Goal: Find specific page/section: Find specific page/section

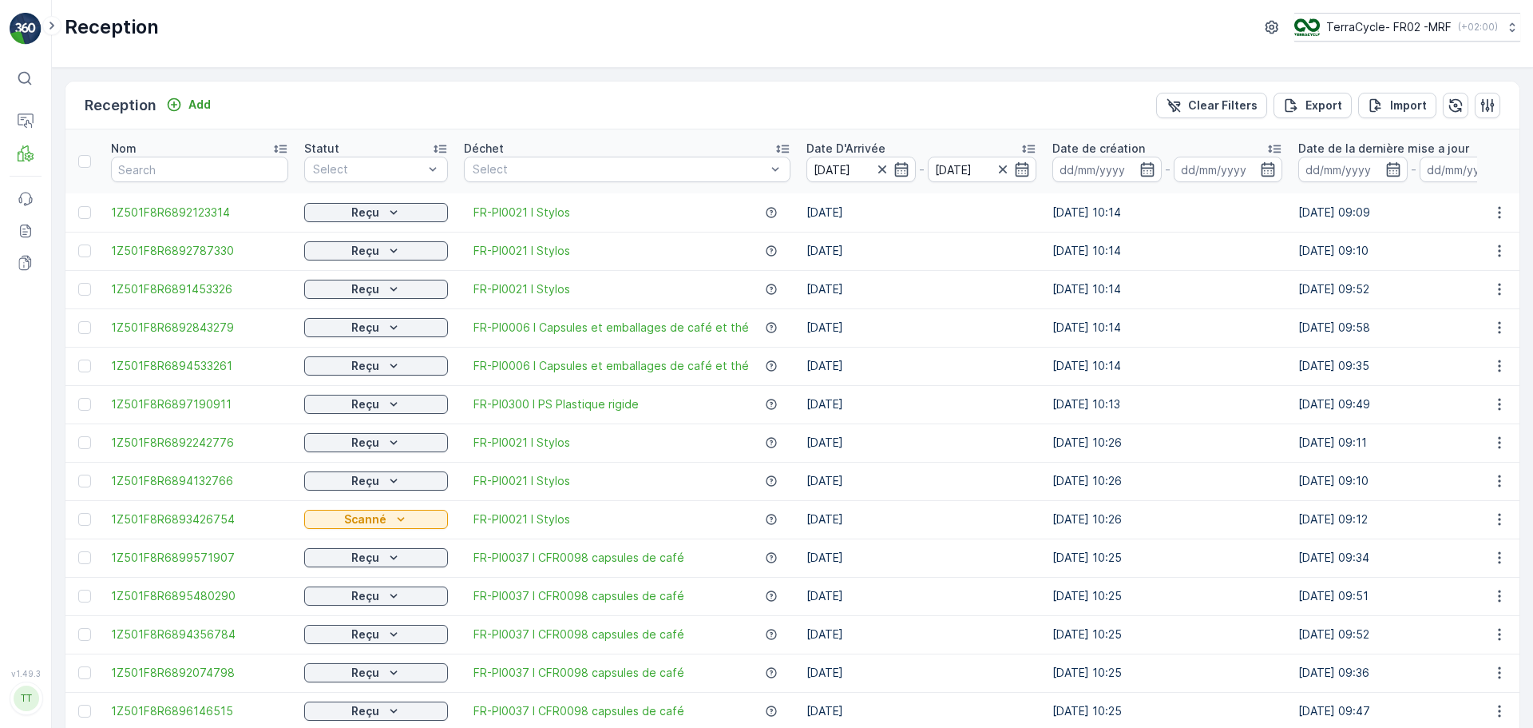
scroll to position [160, 0]
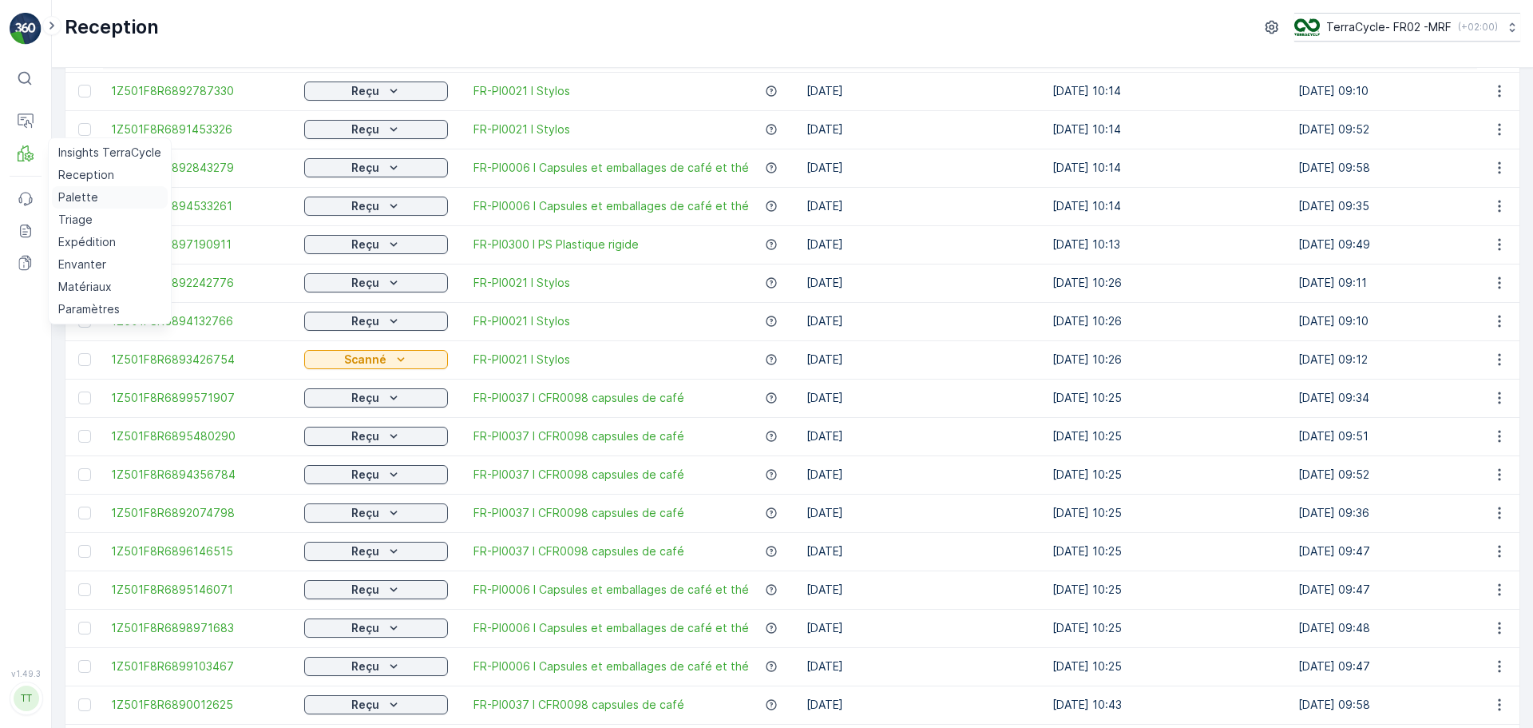
click at [74, 206] on link "Palette" at bounding box center [110, 197] width 116 height 22
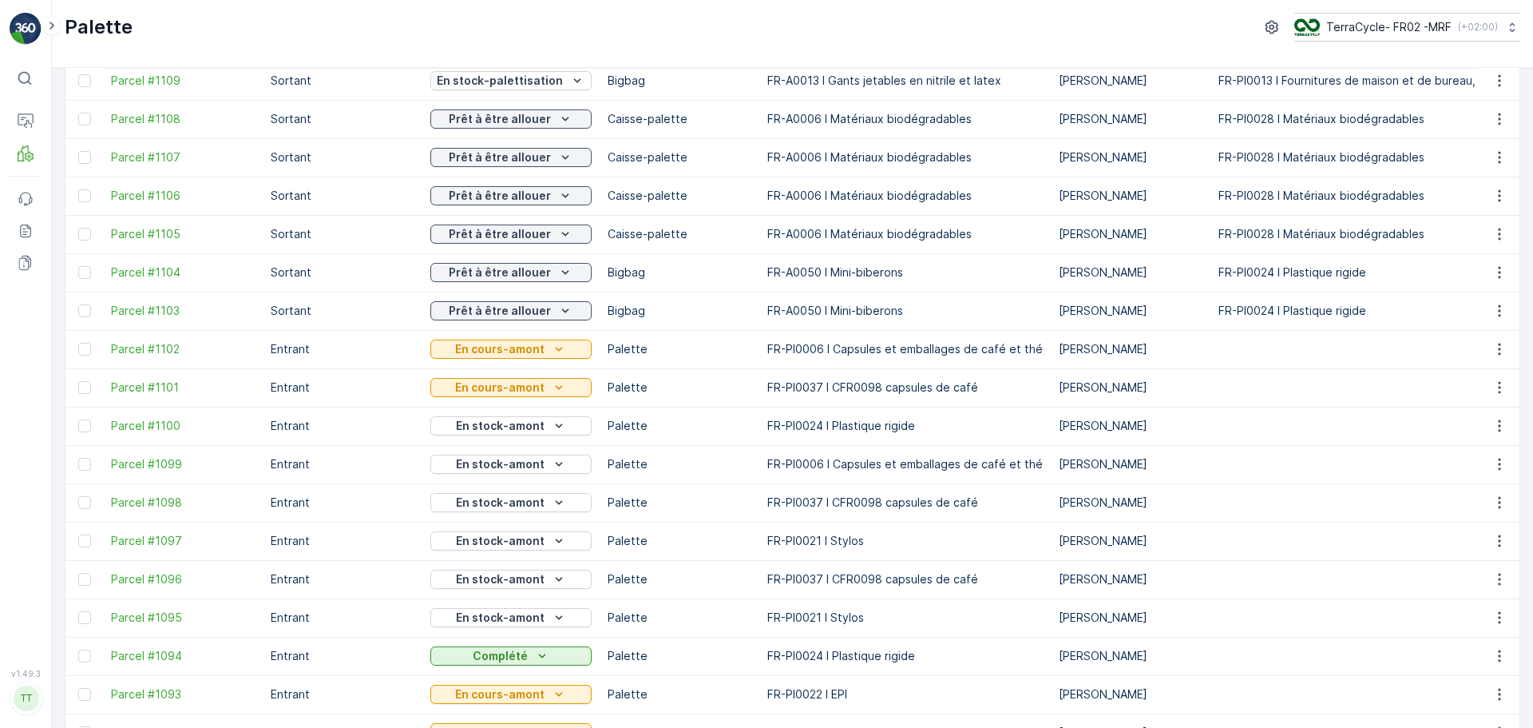
scroll to position [319, 0]
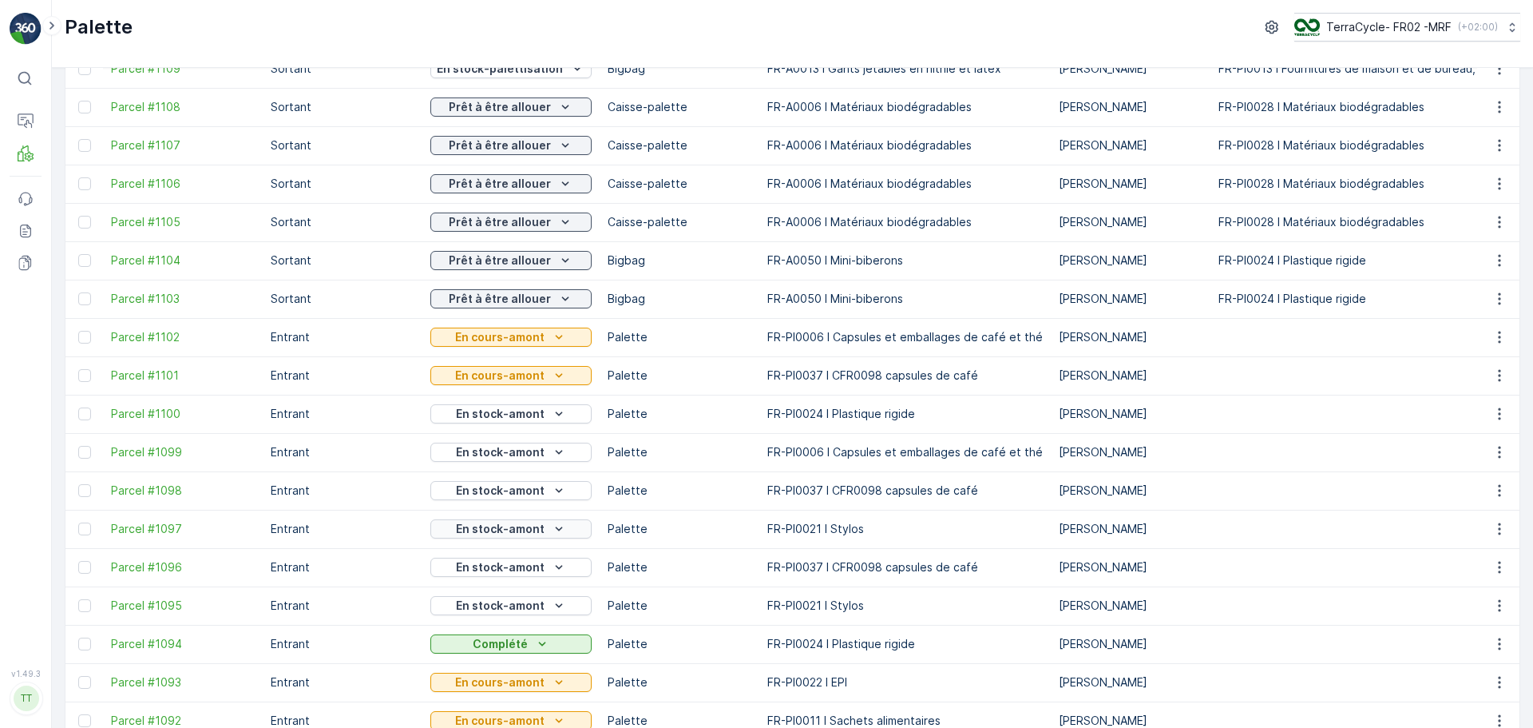
click at [551, 525] on icon "En stock-amont" at bounding box center [559, 529] width 16 height 16
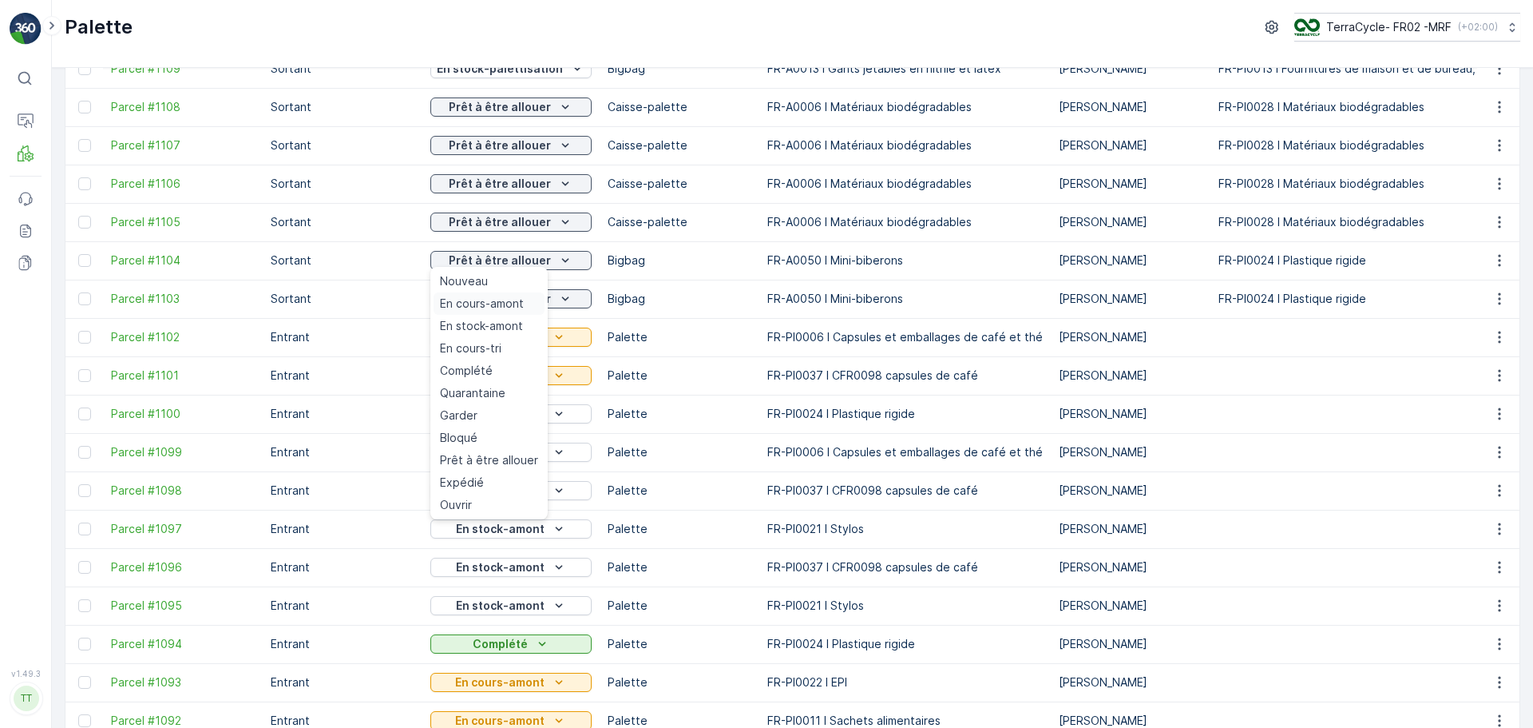
click at [496, 314] on div "En cours-amont" at bounding box center [489, 303] width 111 height 22
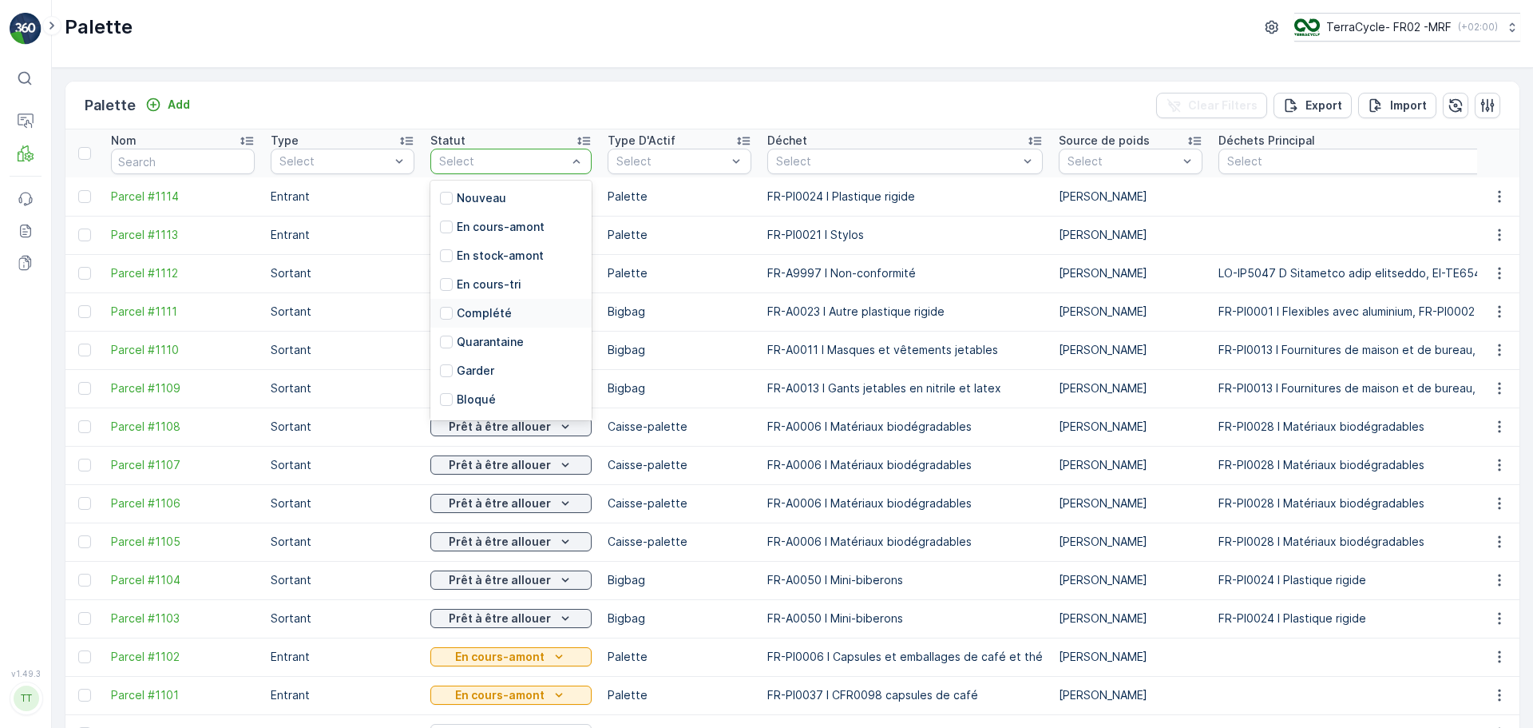
scroll to position [157, 0]
click at [518, 295] on p "En stock-palettisation" at bounding box center [518, 288] width 123 height 16
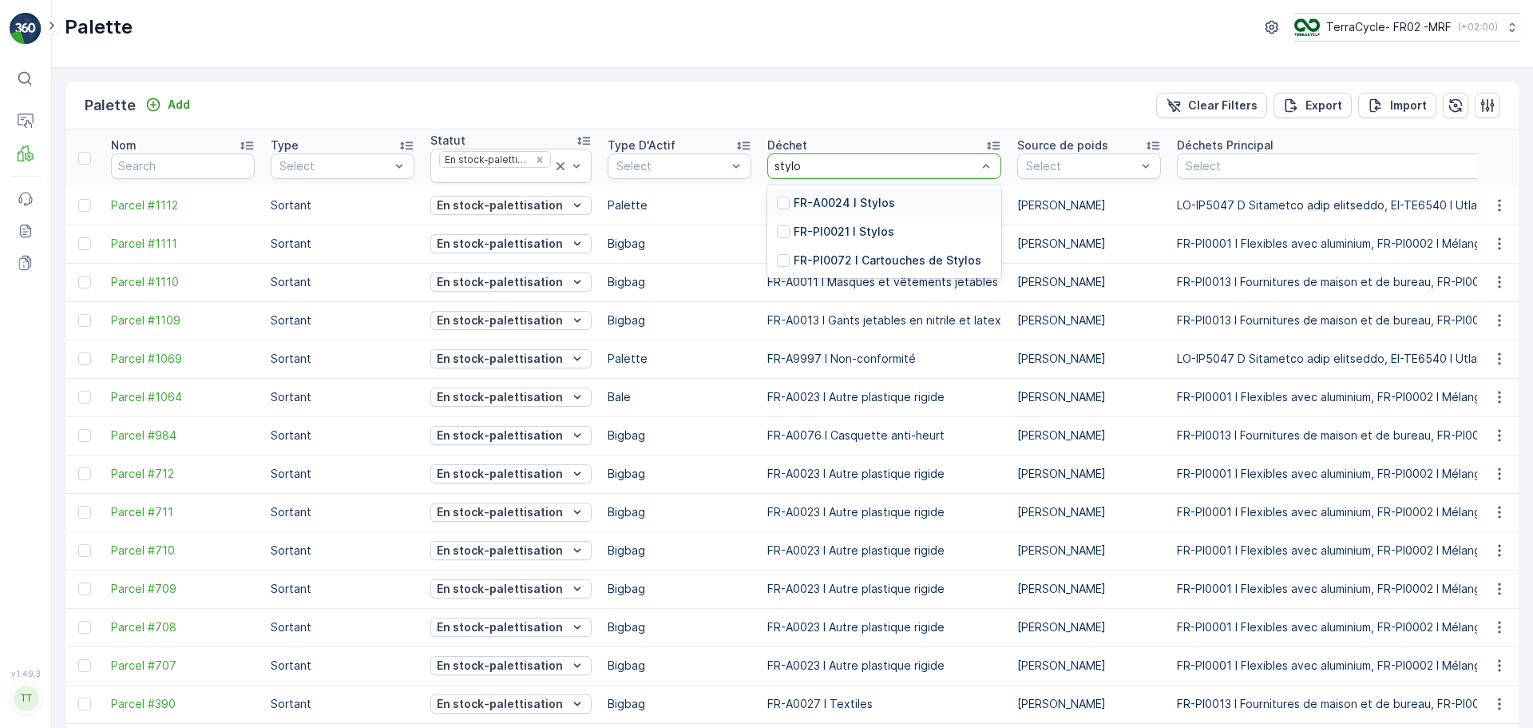
type input "stylos"
click at [837, 234] on p "FR-PI0021 I Stylos" at bounding box center [844, 232] width 101 height 16
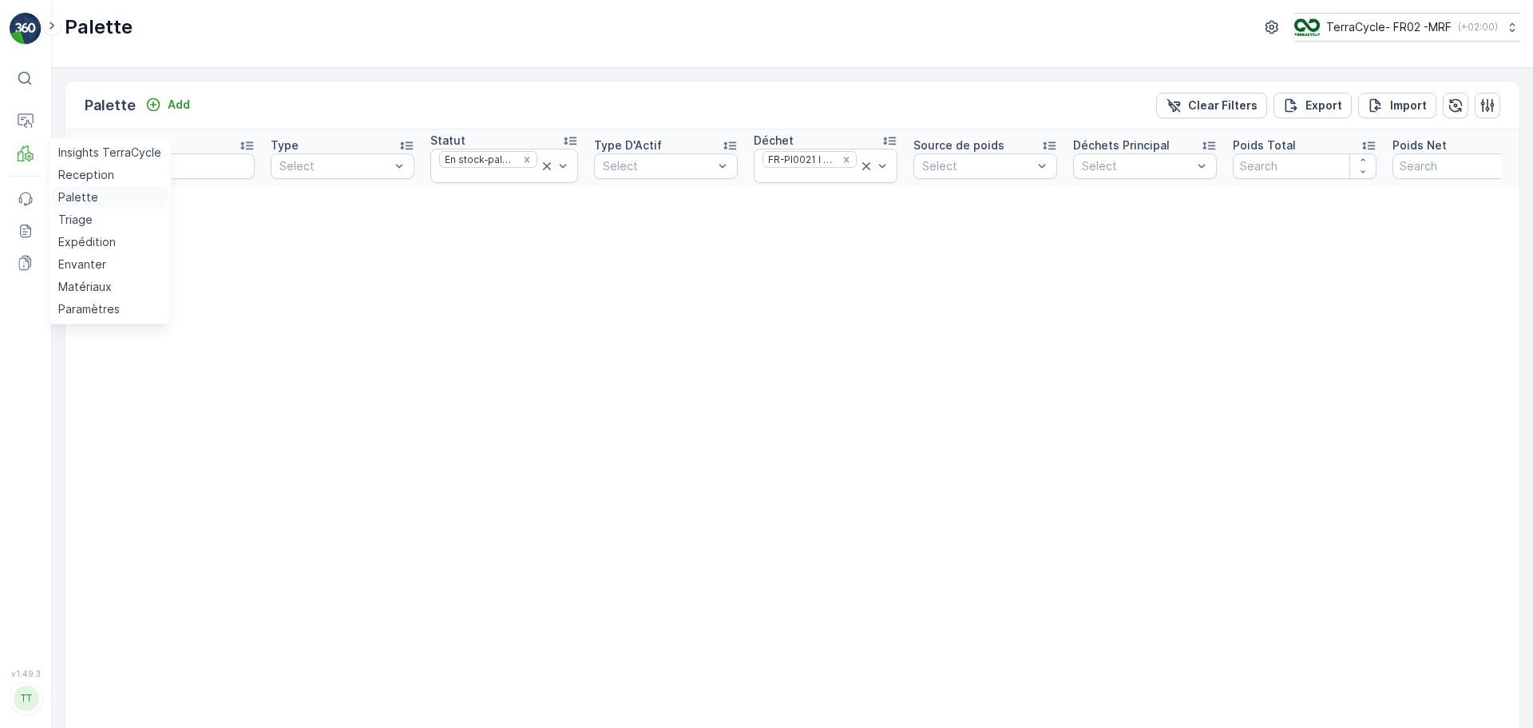
click at [78, 202] on p "Palette" at bounding box center [78, 197] width 40 height 16
click at [524, 159] on icon "Remove En stock-palettisation" at bounding box center [527, 160] width 6 height 6
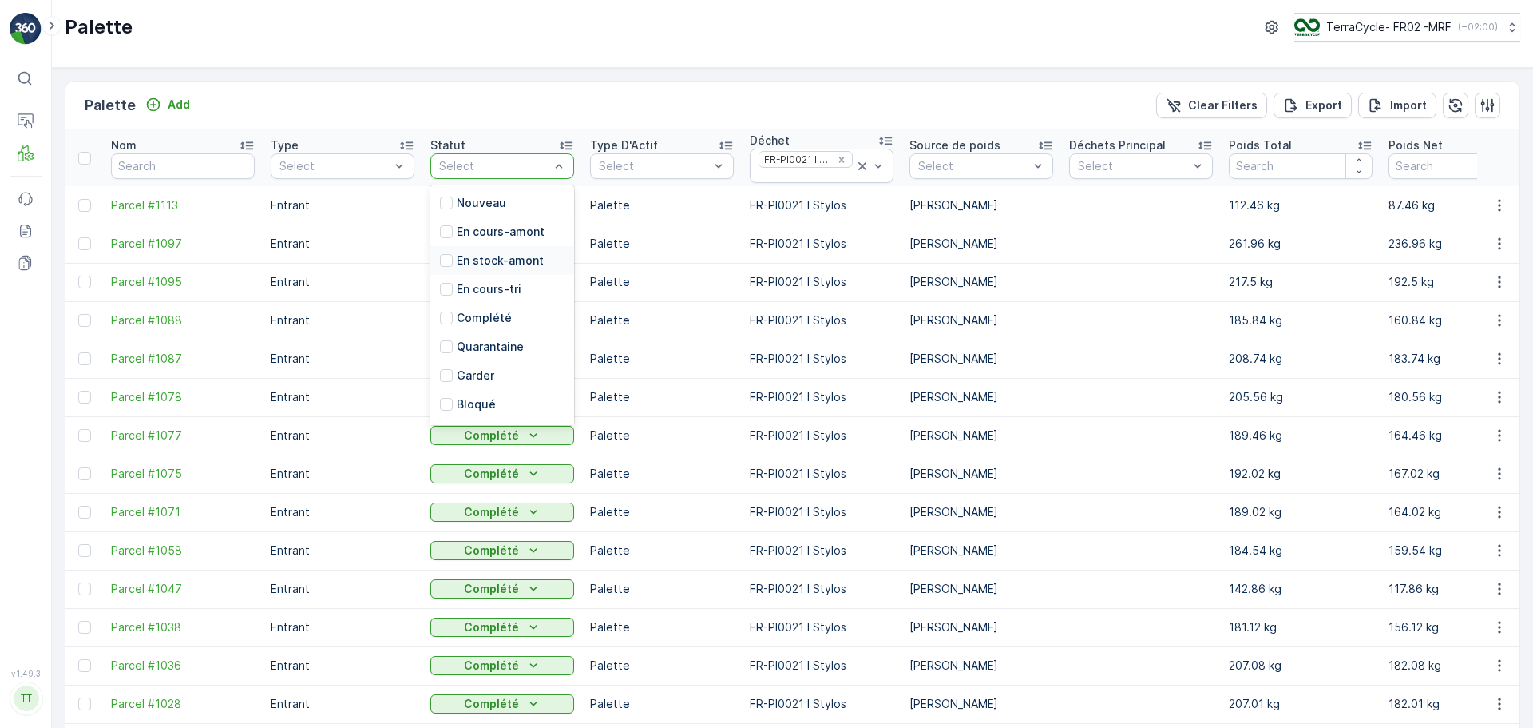
click at [515, 252] on p "En stock-amont" at bounding box center [500, 260] width 87 height 16
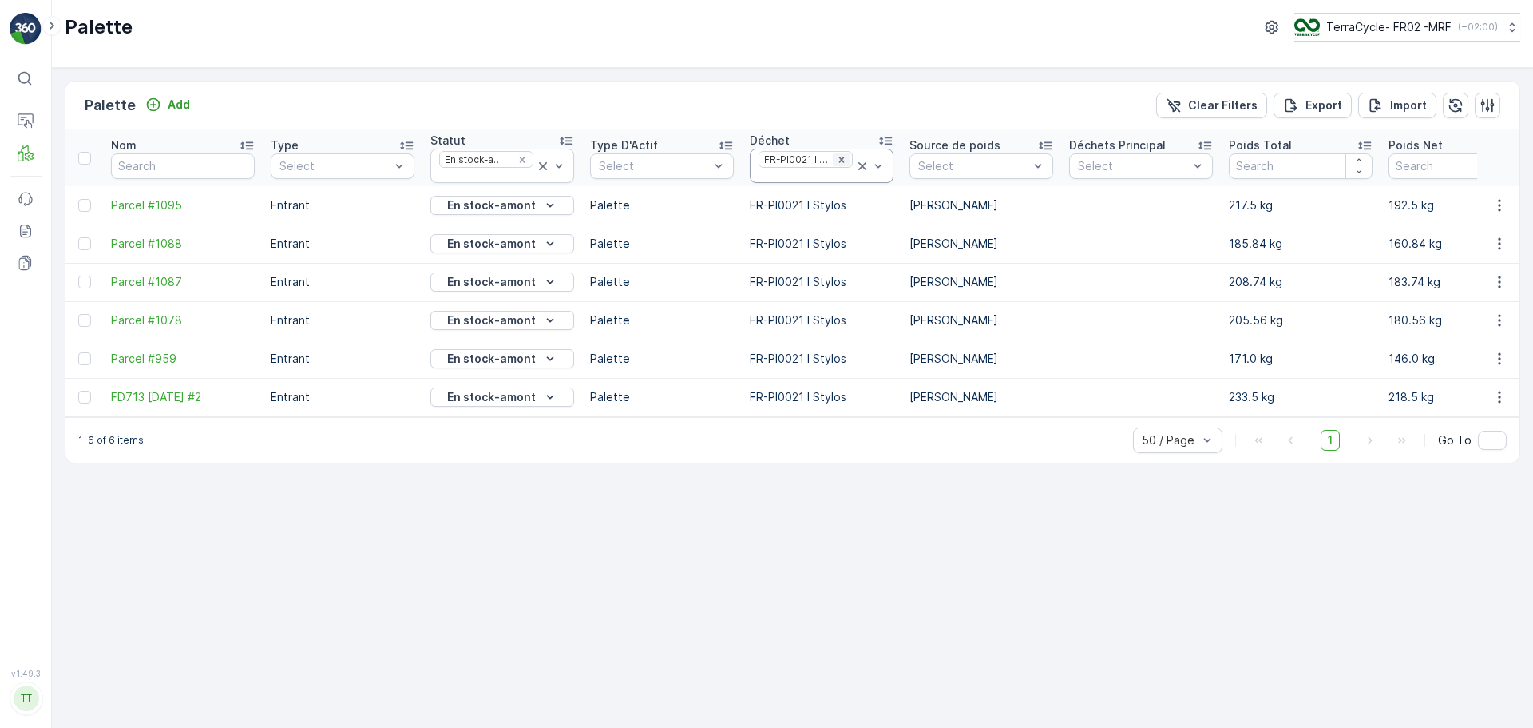
click at [848, 161] on div "Remove FR-PI0021 I Stylos" at bounding box center [842, 159] width 18 height 13
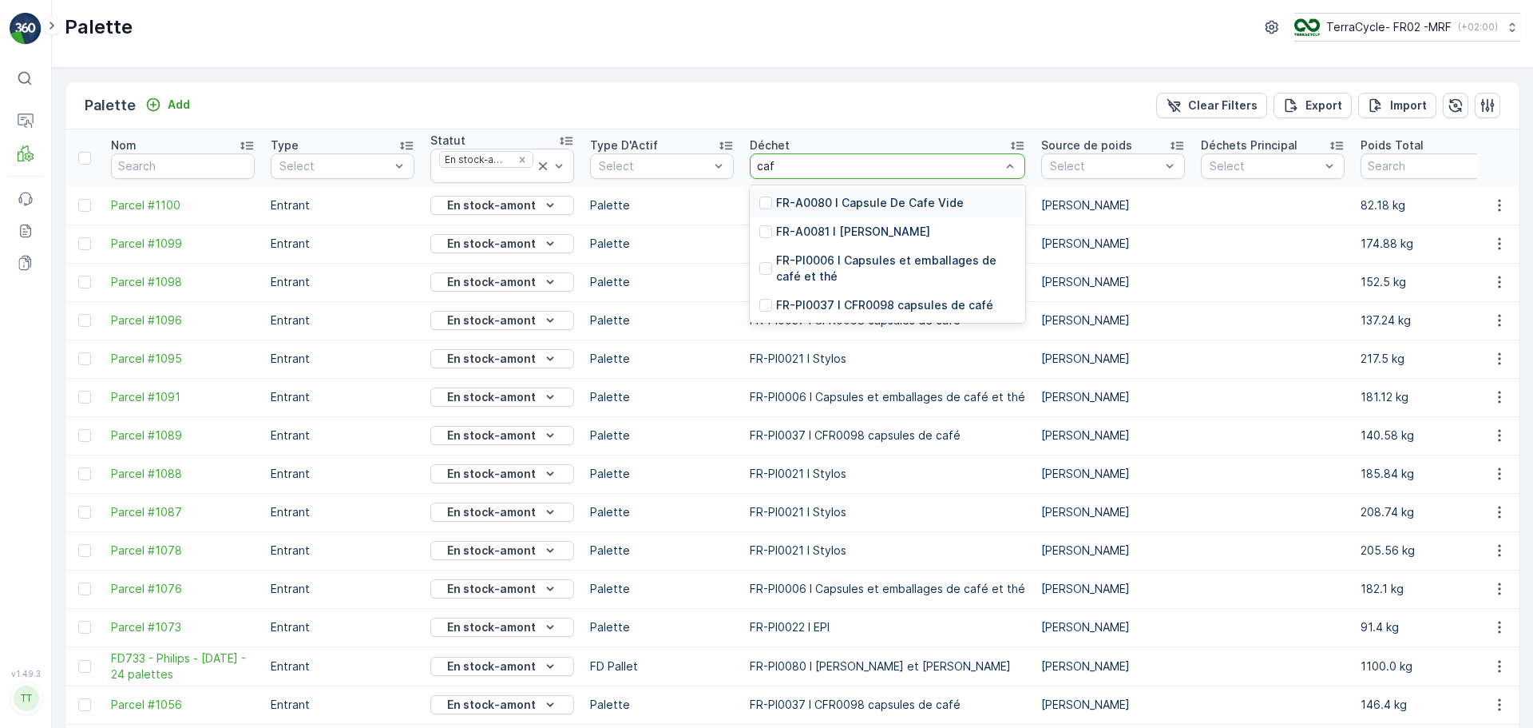
type input "cafe"
click at [881, 264] on p "FR-PI0006 I Capsules et emballages de café et thé" at bounding box center [896, 268] width 240 height 32
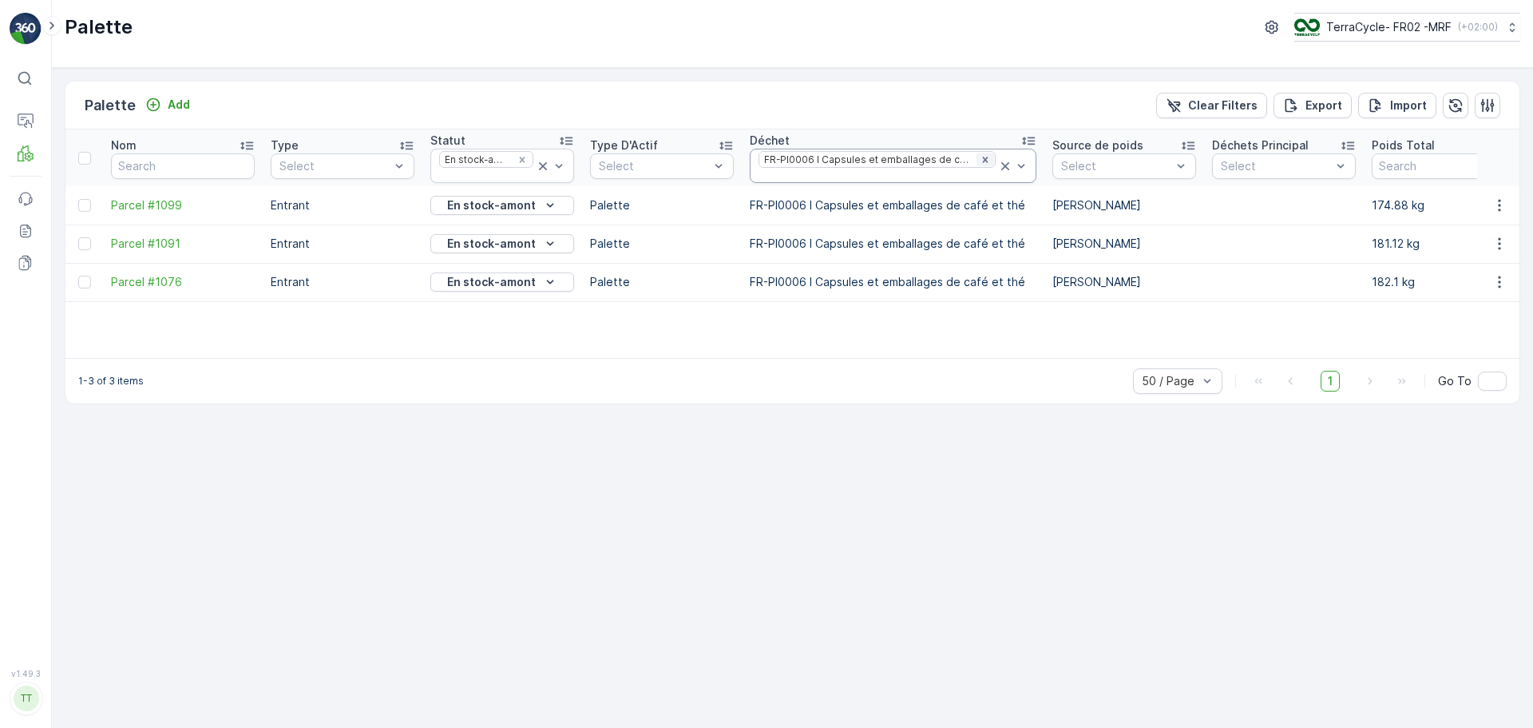
click at [982, 158] on icon "Remove FR-PI0006 I Capsules et emballages de café et thé" at bounding box center [985, 160] width 6 height 6
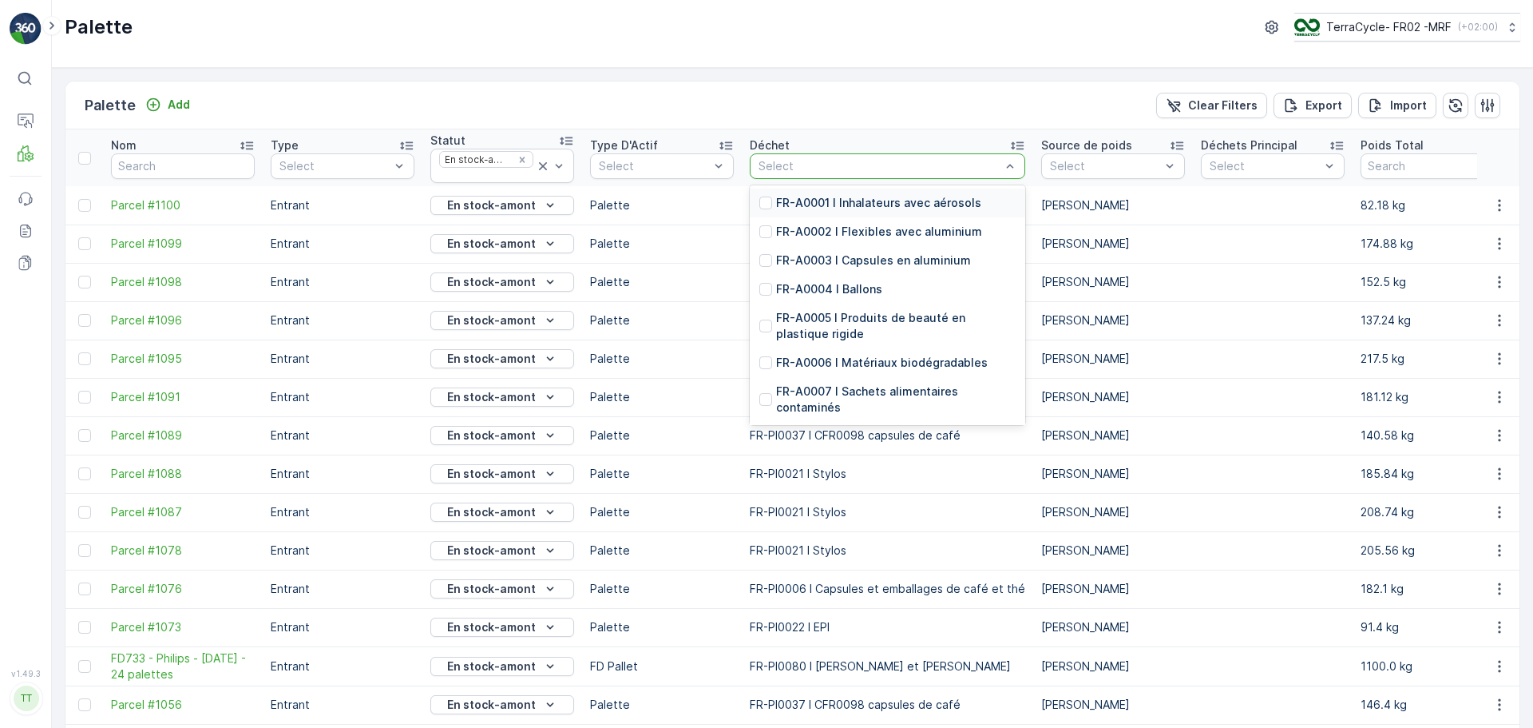
click at [799, 161] on div at bounding box center [879, 166] width 245 height 13
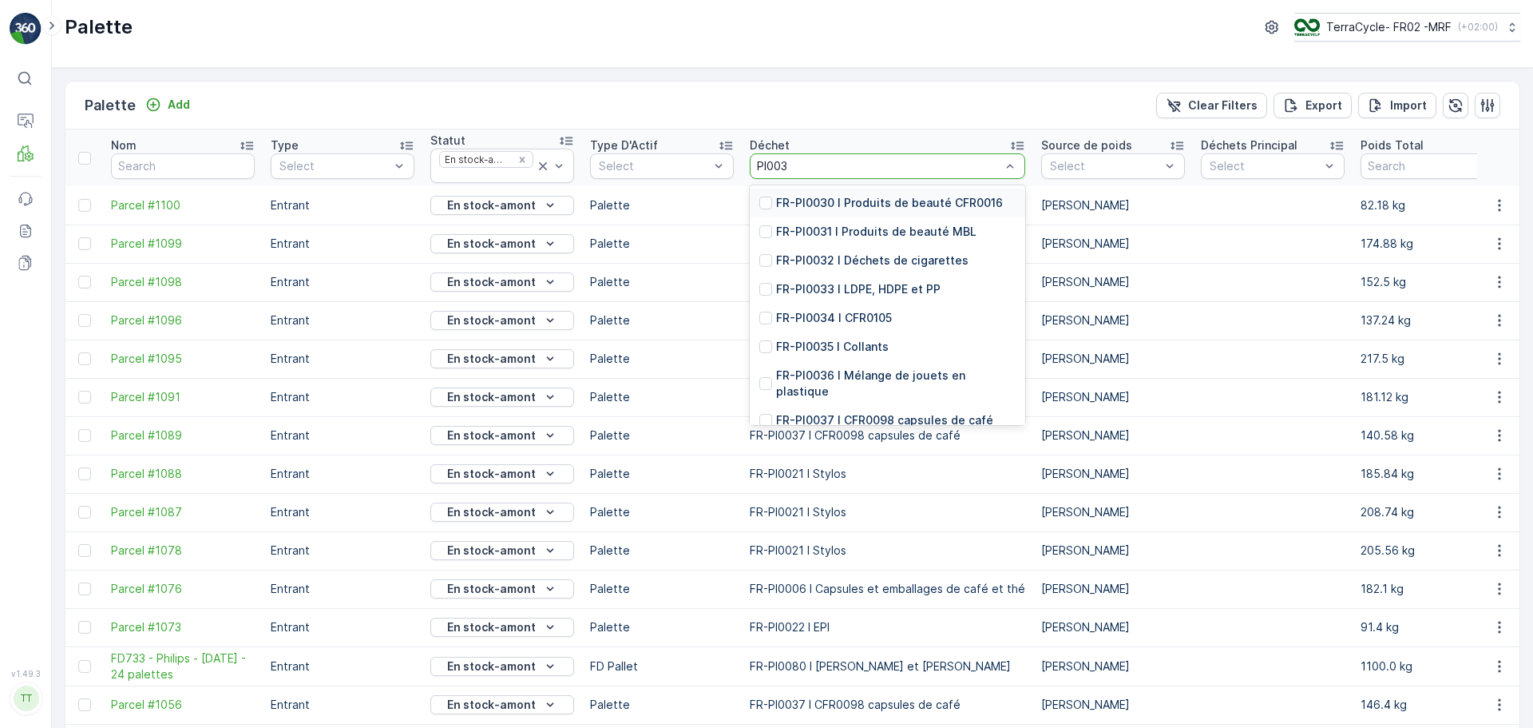
type input "PI0037"
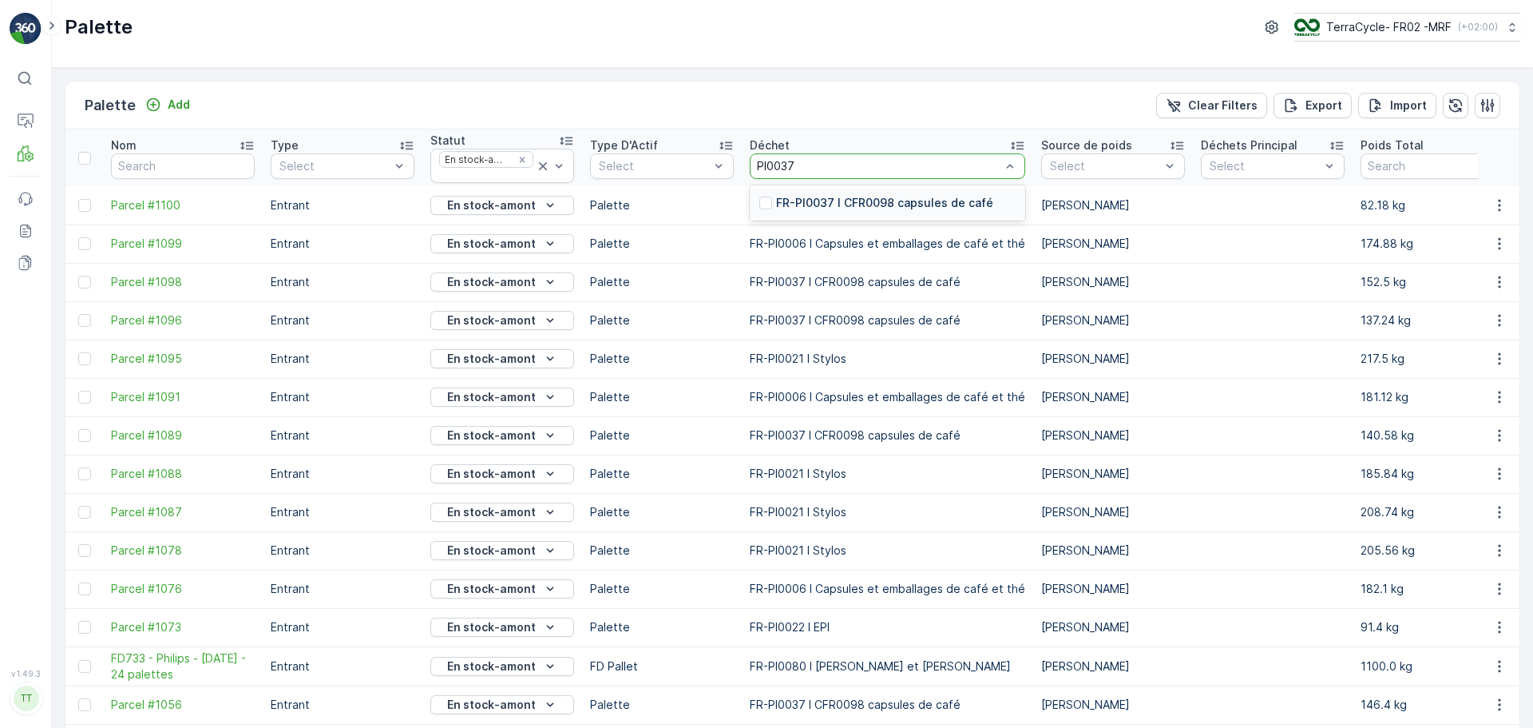
click at [830, 192] on div "FR-PI0037 I CFR0098 capsules de café" at bounding box center [888, 202] width 276 height 29
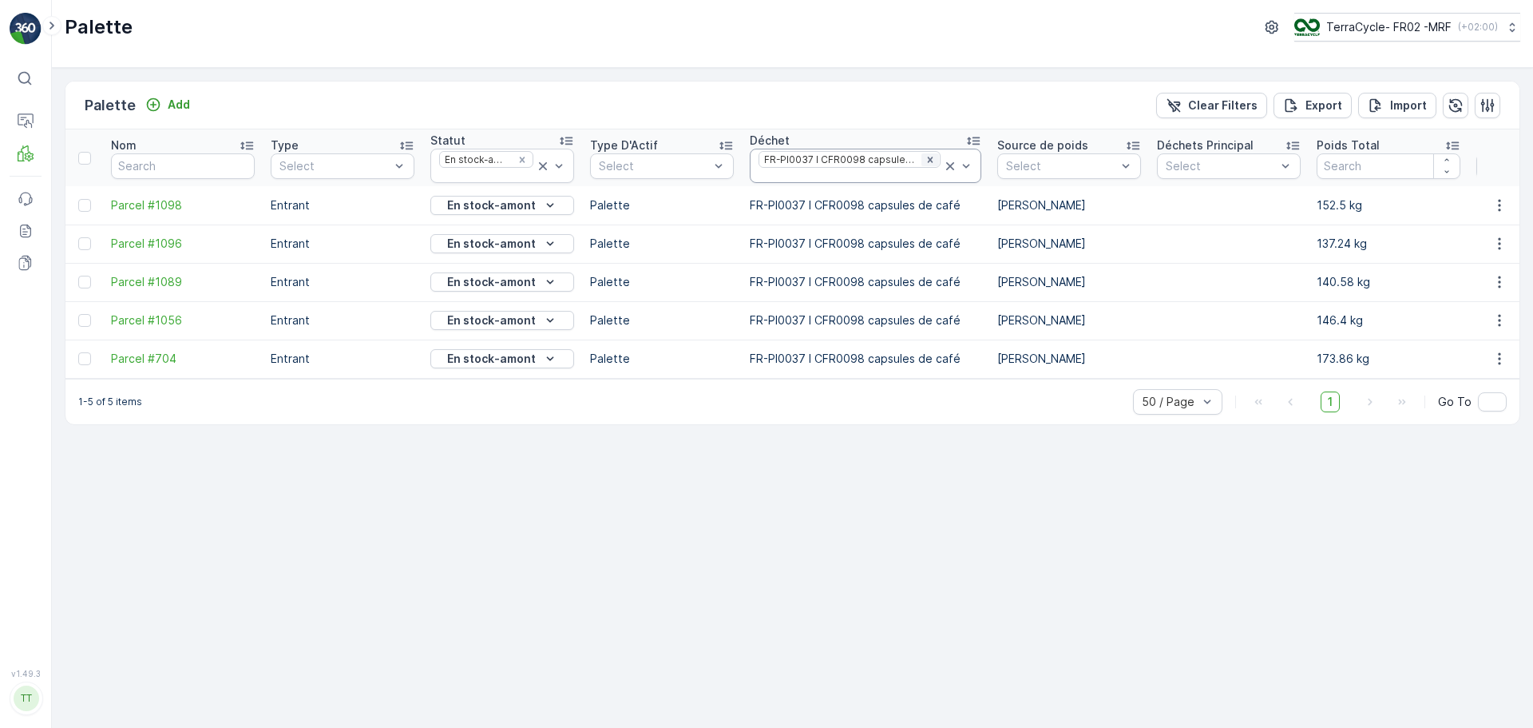
click at [929, 163] on div "Remove FR-PI0037 I CFR0098 capsules de café" at bounding box center [931, 159] width 18 height 13
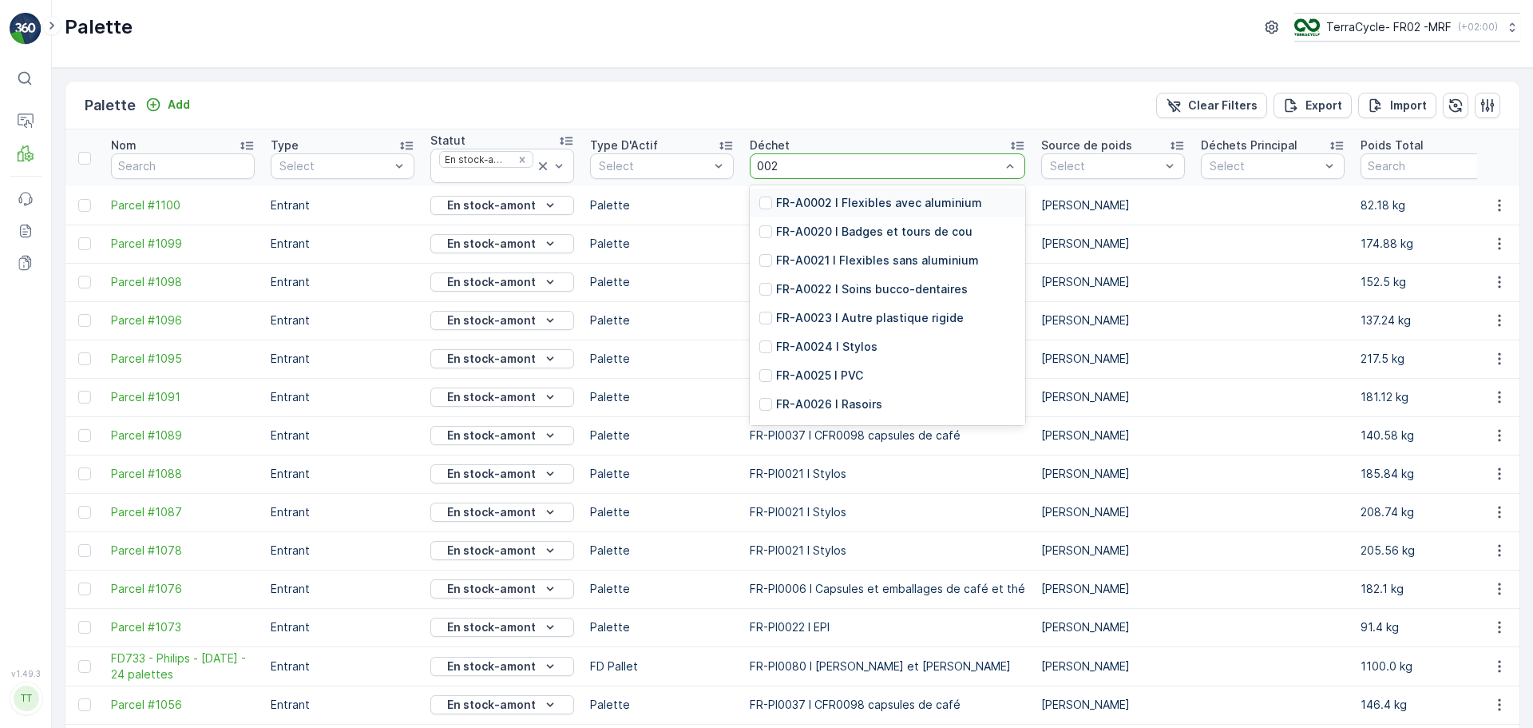
type input "0024"
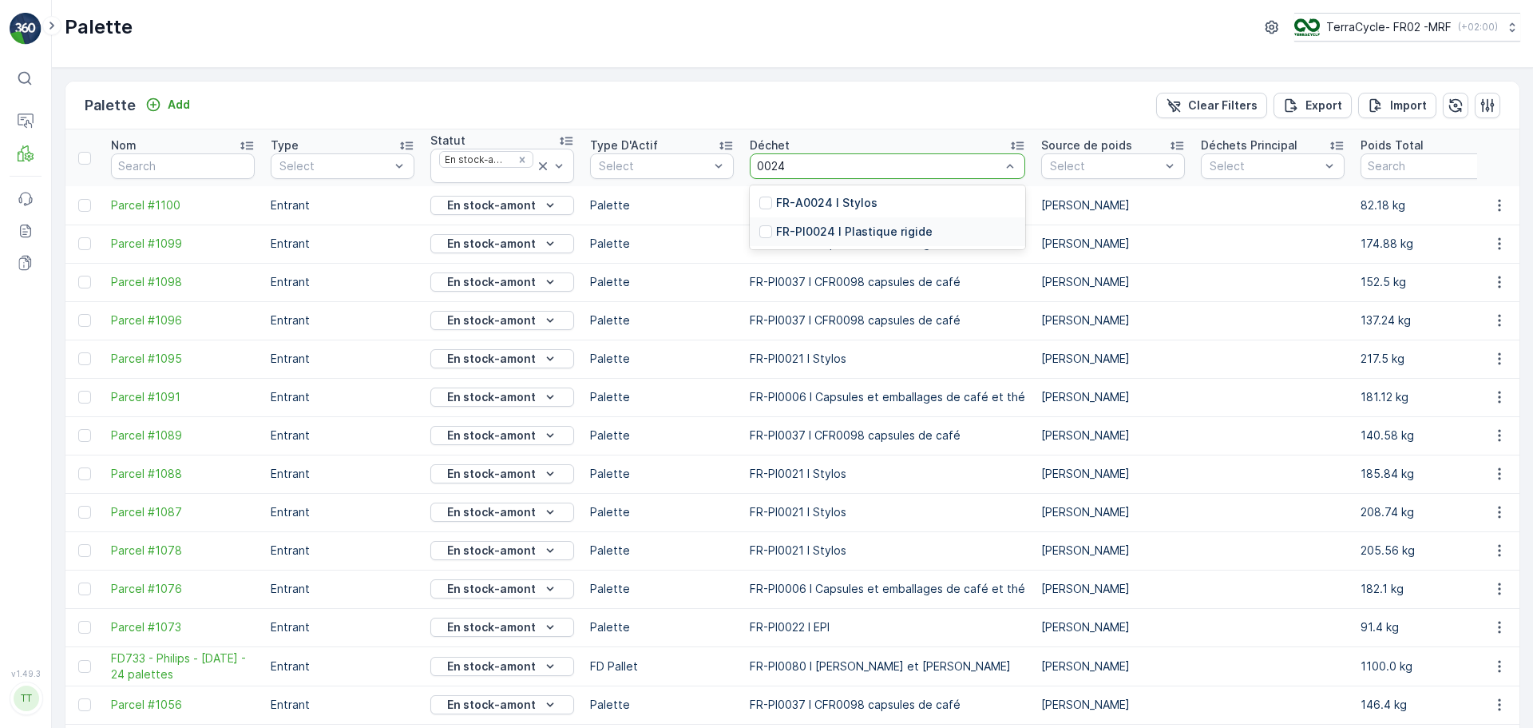
click at [878, 228] on p "FR-PI0024 I Plastique rigide" at bounding box center [854, 232] width 157 height 16
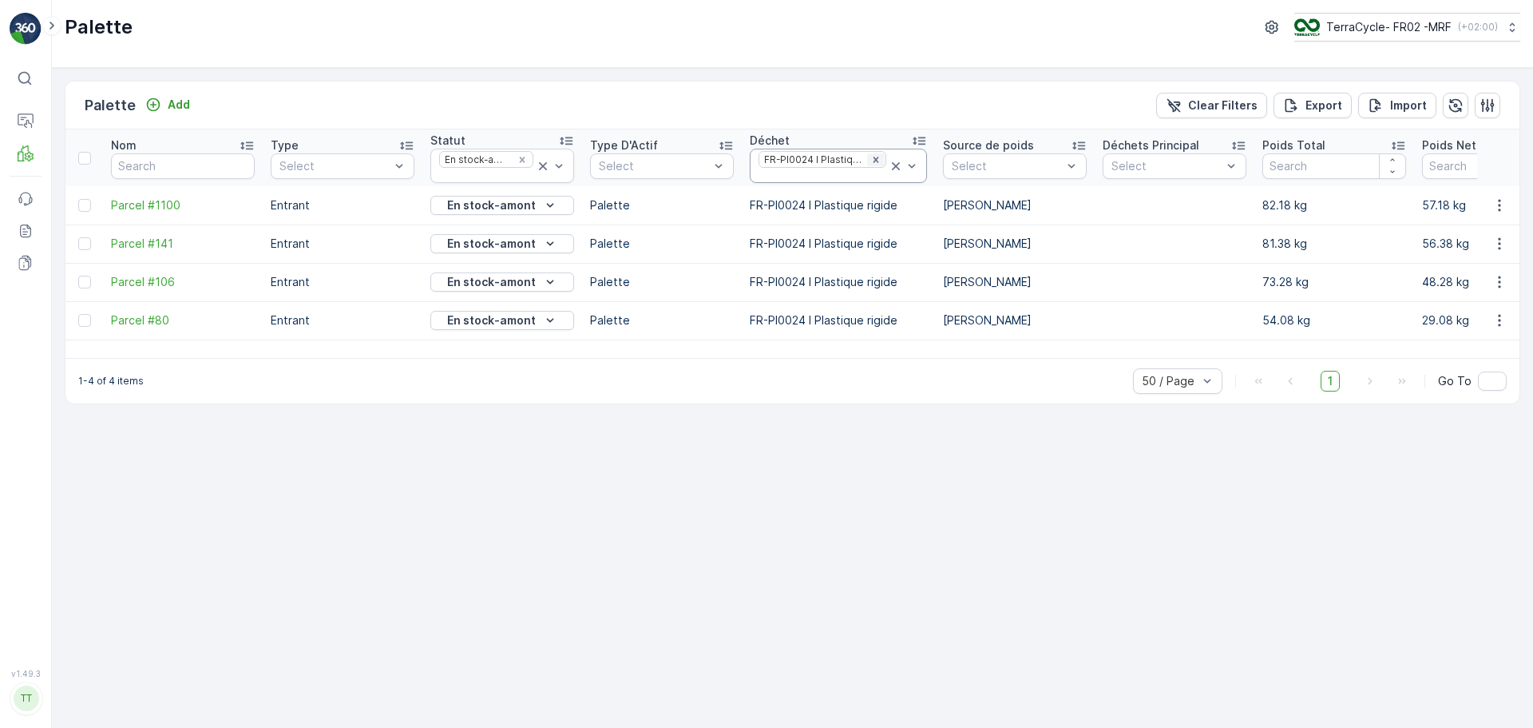
click at [872, 154] on icon "Remove FR-PI0024 I Plastique rigide" at bounding box center [876, 159] width 11 height 11
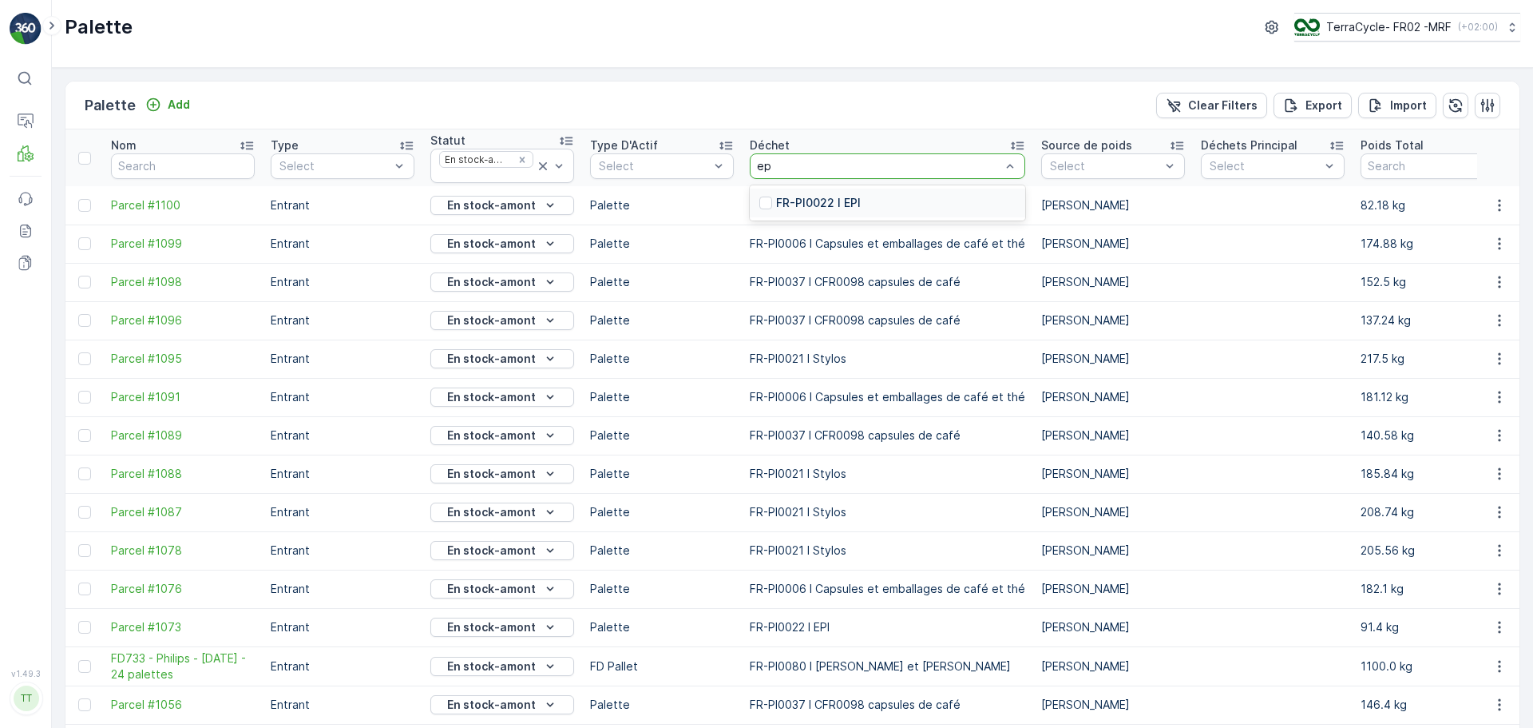
type input "epi"
click at [847, 198] on p "FR-PI0022 I EPI" at bounding box center [818, 203] width 85 height 16
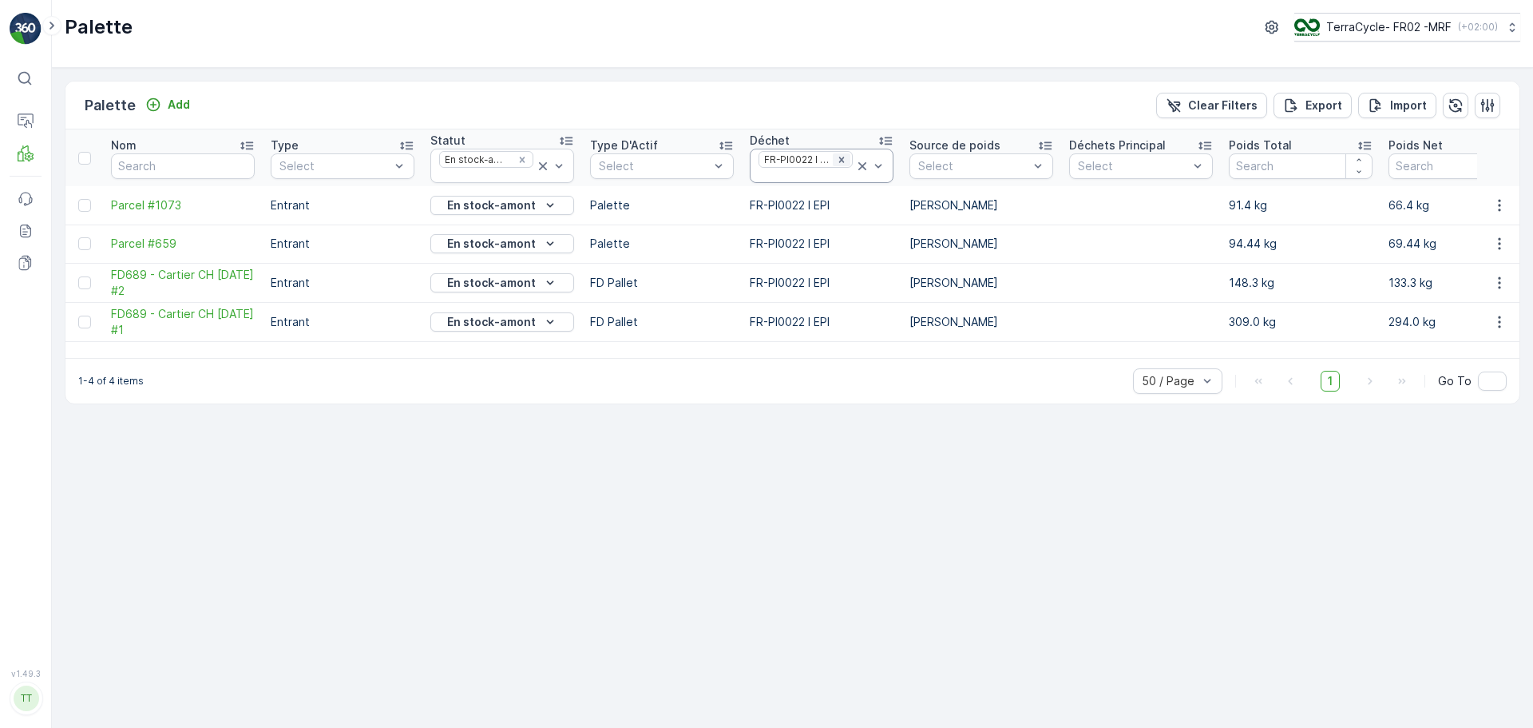
click at [843, 162] on icon "Remove FR-PI0022 I EPI" at bounding box center [841, 159] width 11 height 11
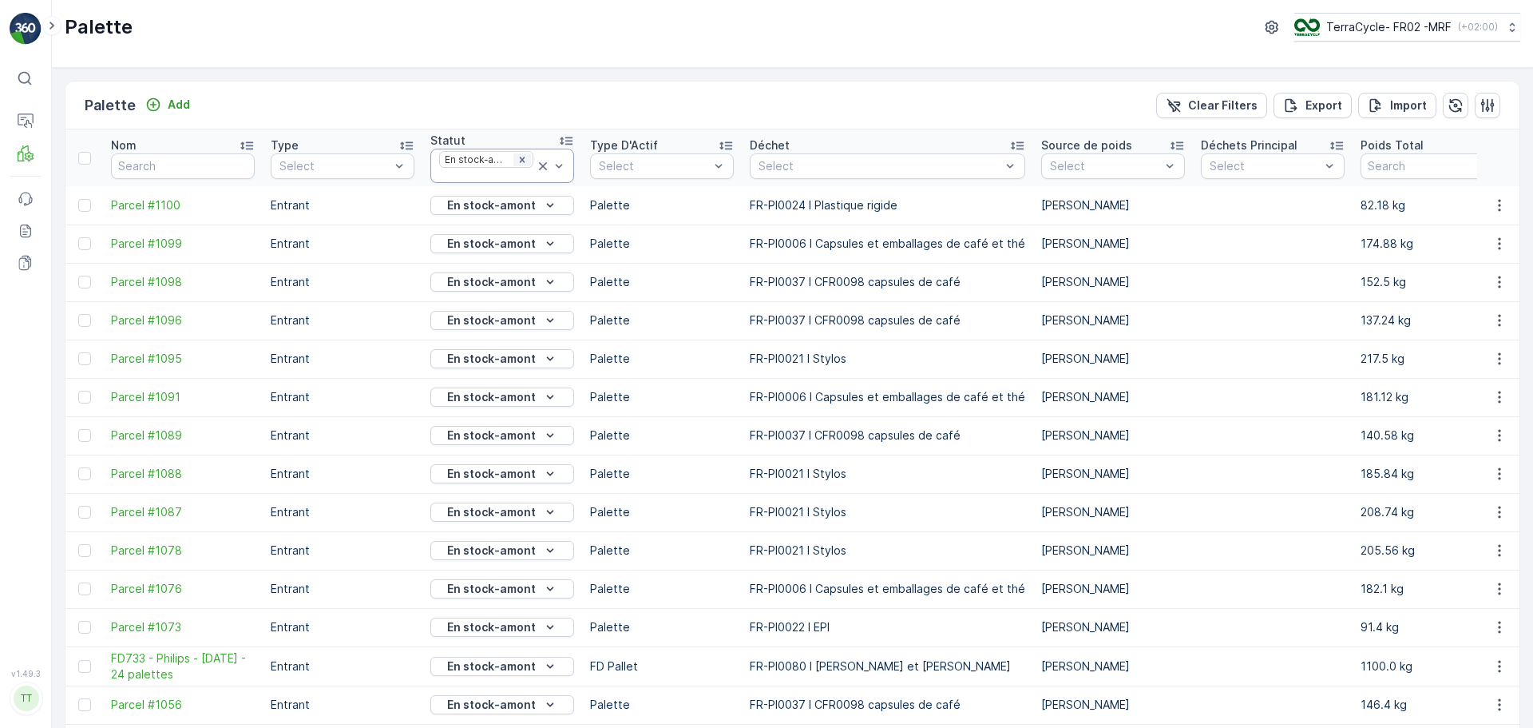
click at [522, 161] on icon "Remove En stock-amont" at bounding box center [522, 159] width 11 height 11
click at [871, 177] on div "Select" at bounding box center [888, 166] width 276 height 26
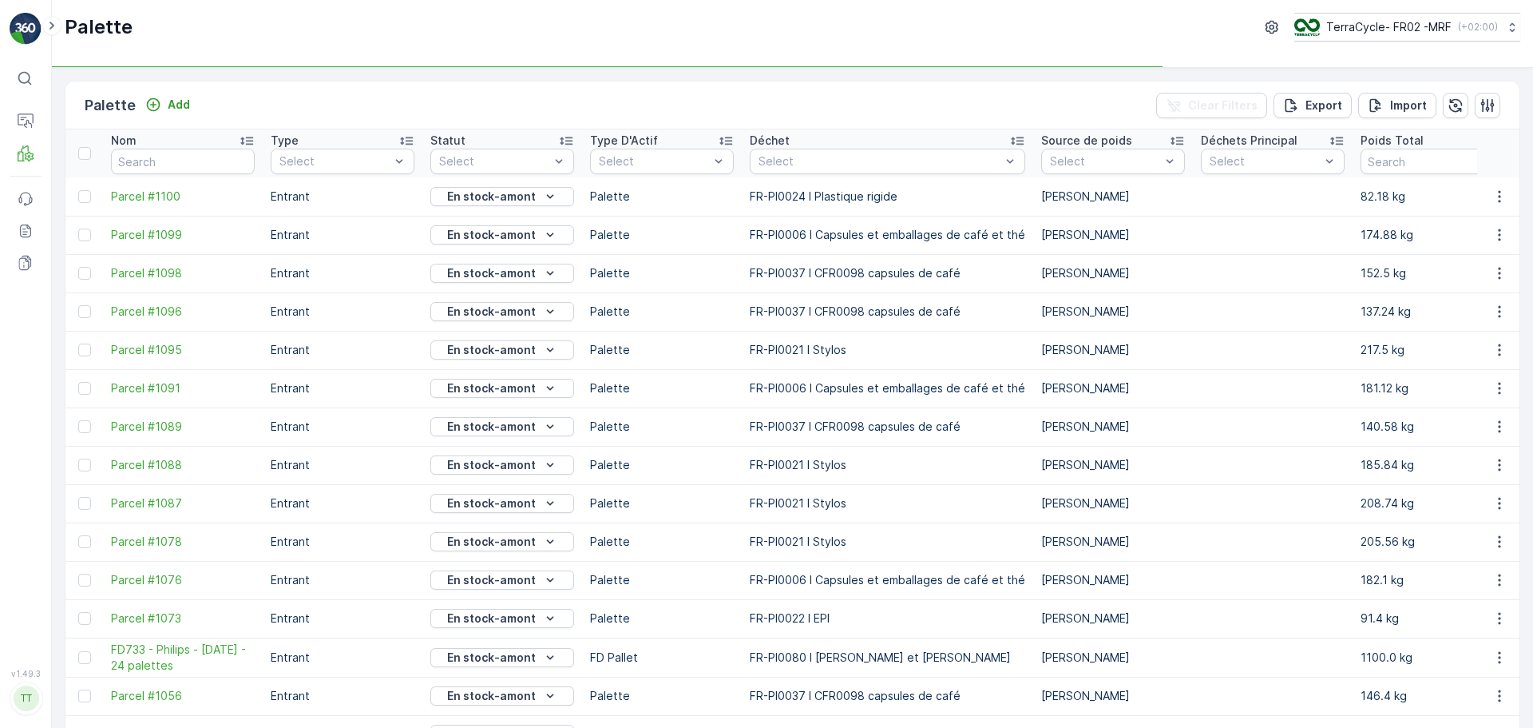
click at [835, 147] on div "Déchet" at bounding box center [888, 141] width 276 height 16
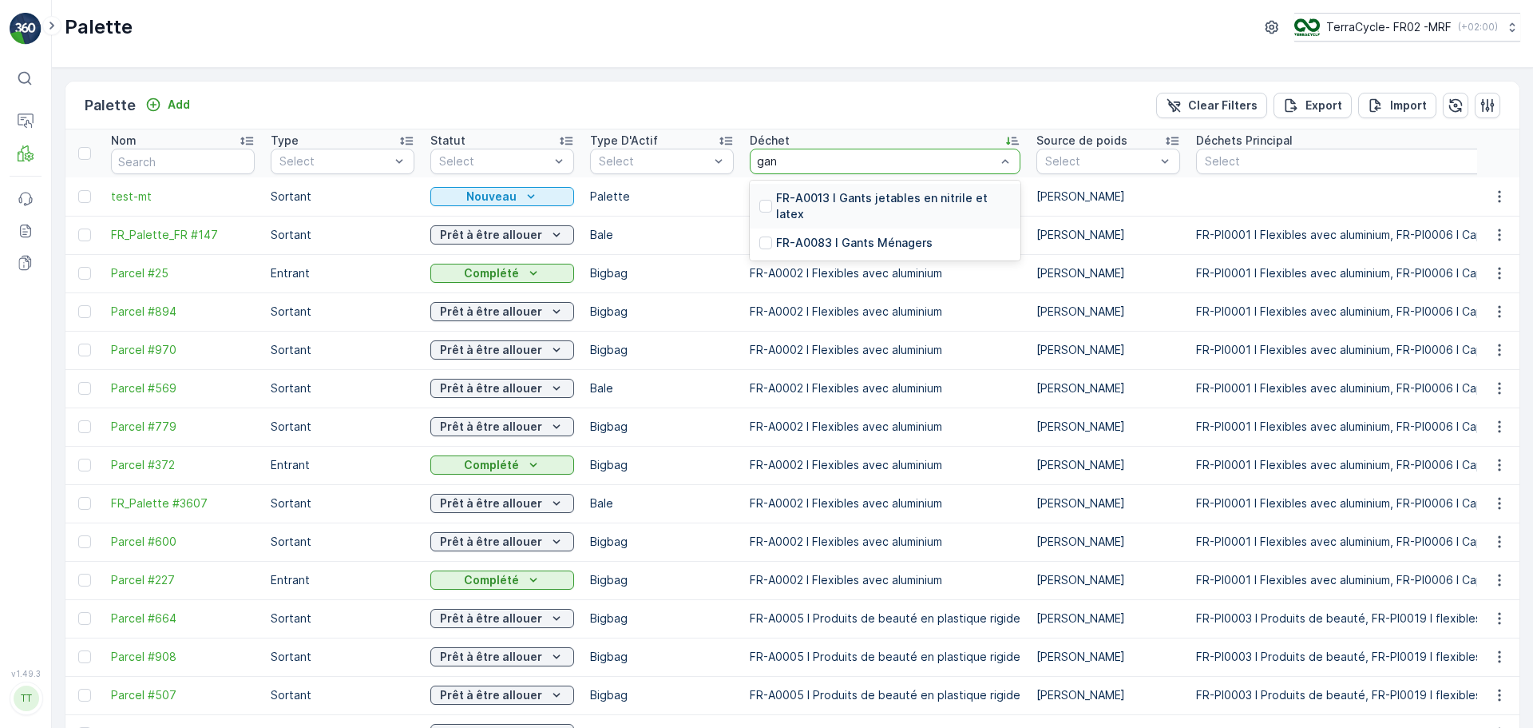
type input "[PERSON_NAME]"
click at [846, 202] on p "FR-A0013 I Gants jetables en nitrile et latex" at bounding box center [893, 206] width 235 height 32
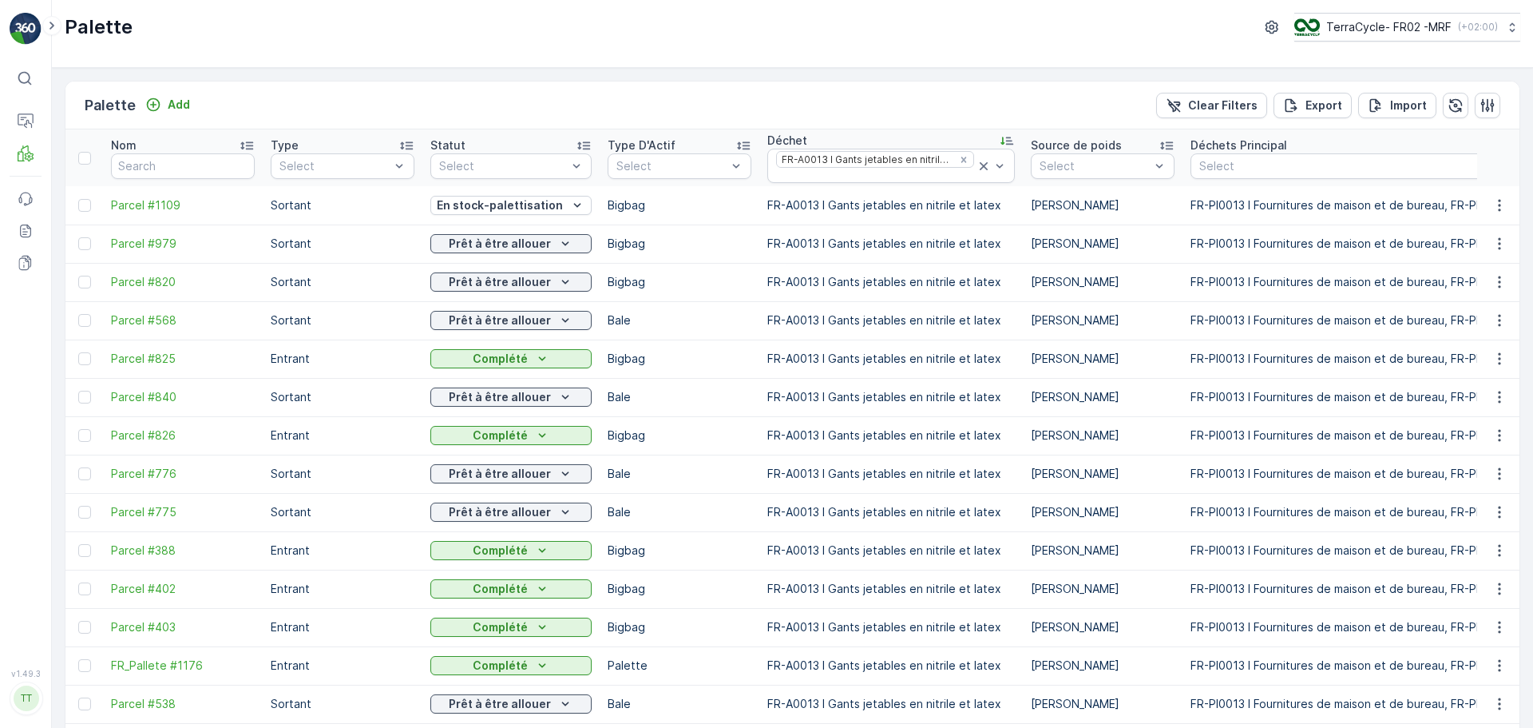
click at [676, 141] on div "Type D'Actif" at bounding box center [680, 145] width 144 height 16
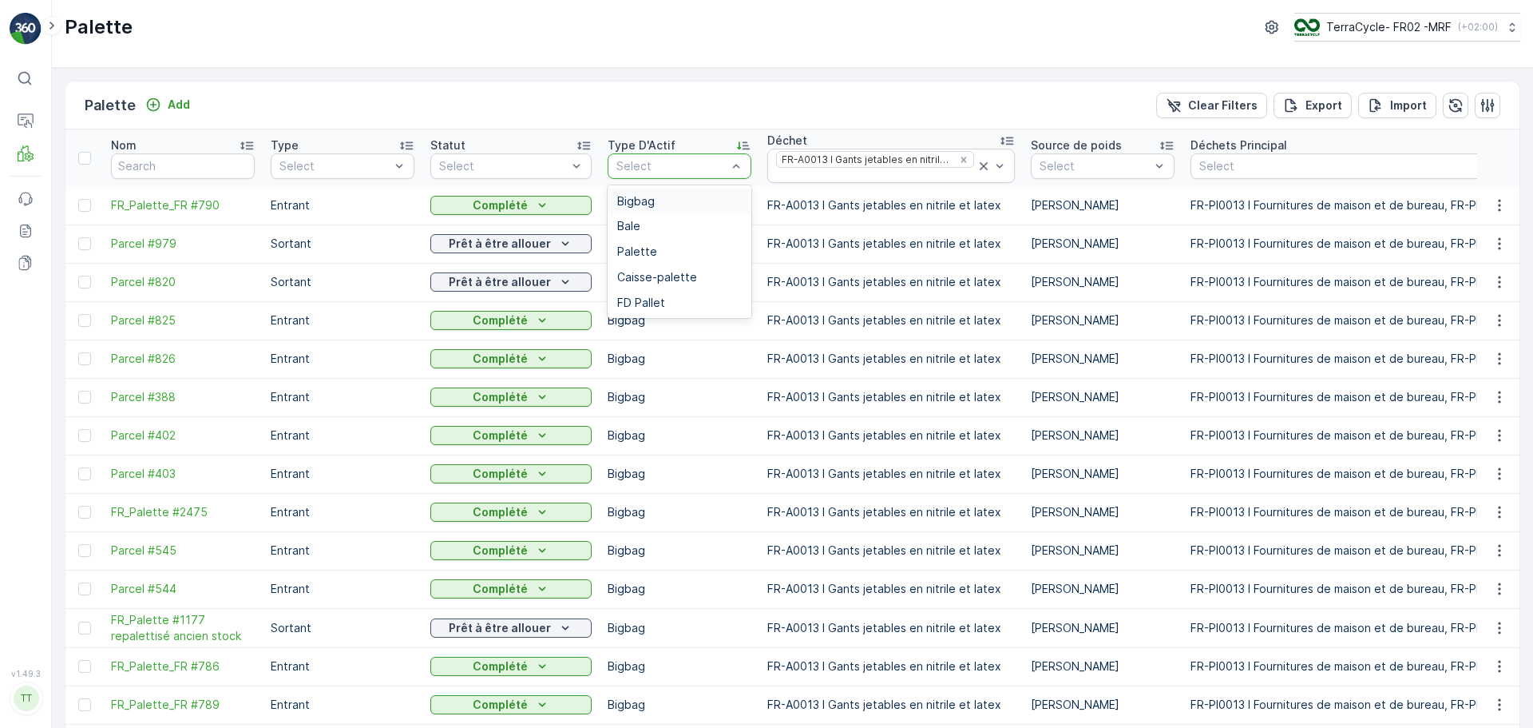
click at [634, 204] on span "Bigbag" at bounding box center [636, 201] width 38 height 13
click at [369, 156] on div "Select" at bounding box center [343, 166] width 144 height 26
click at [306, 217] on div "Sortant" at bounding box center [343, 226] width 144 height 26
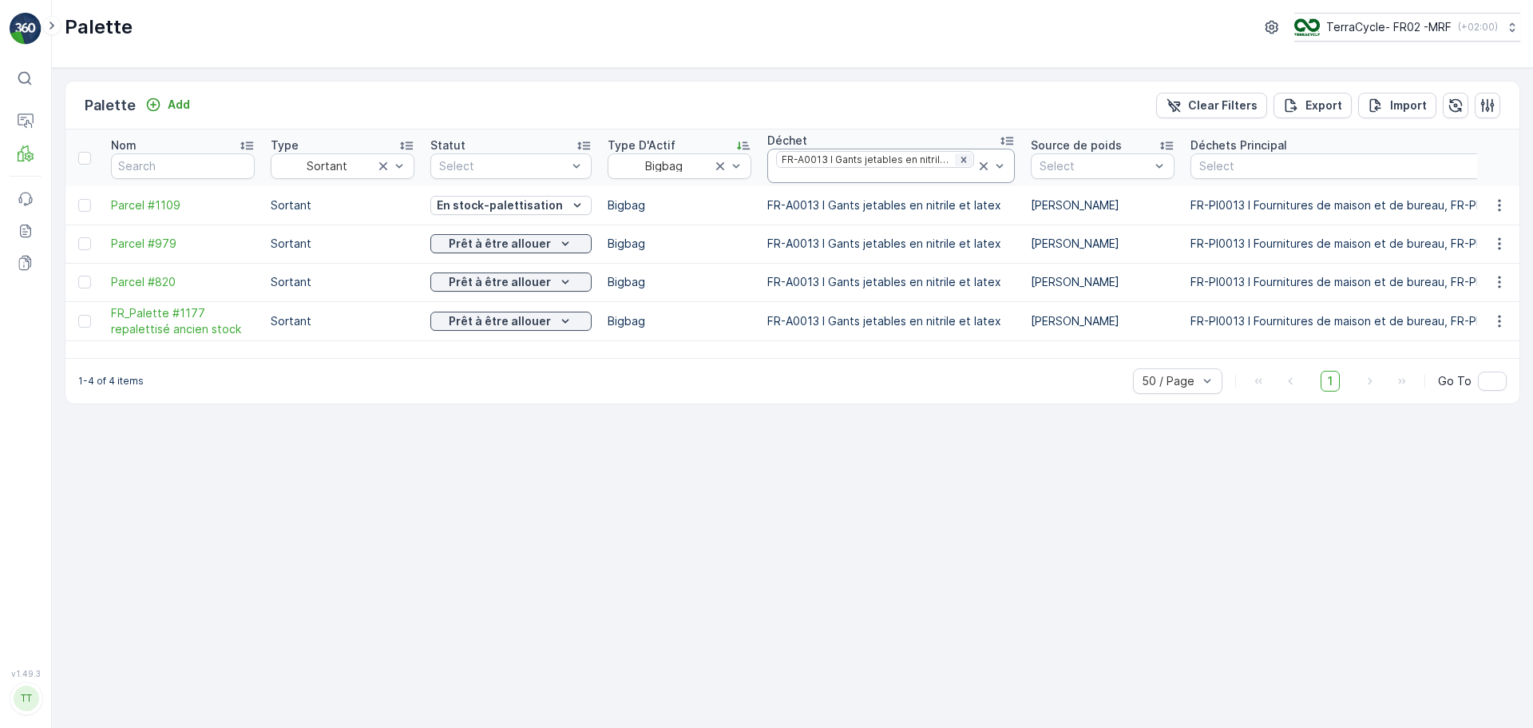
click at [958, 155] on icon "Remove FR-A0013 I Gants jetables en nitrile et latex" at bounding box center [963, 159] width 11 height 11
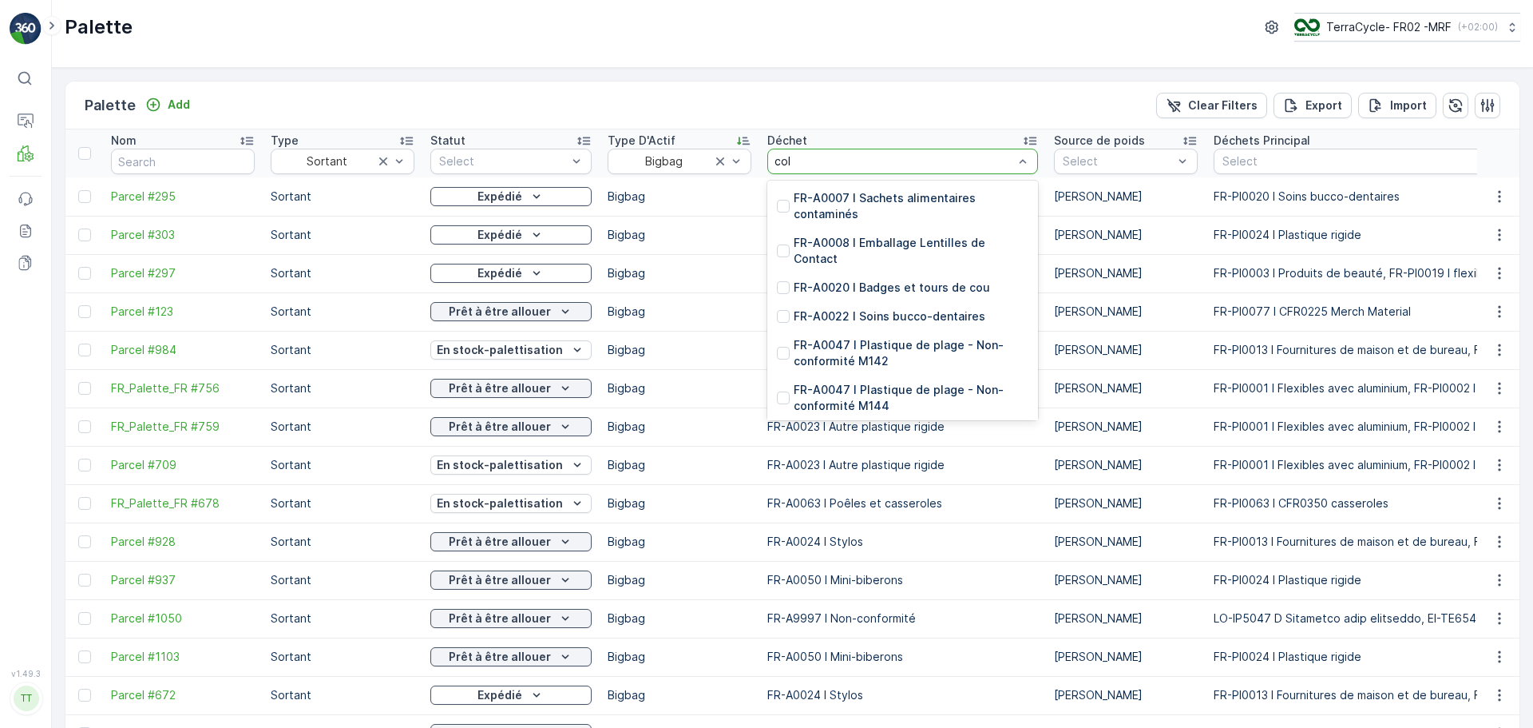
type input "coll"
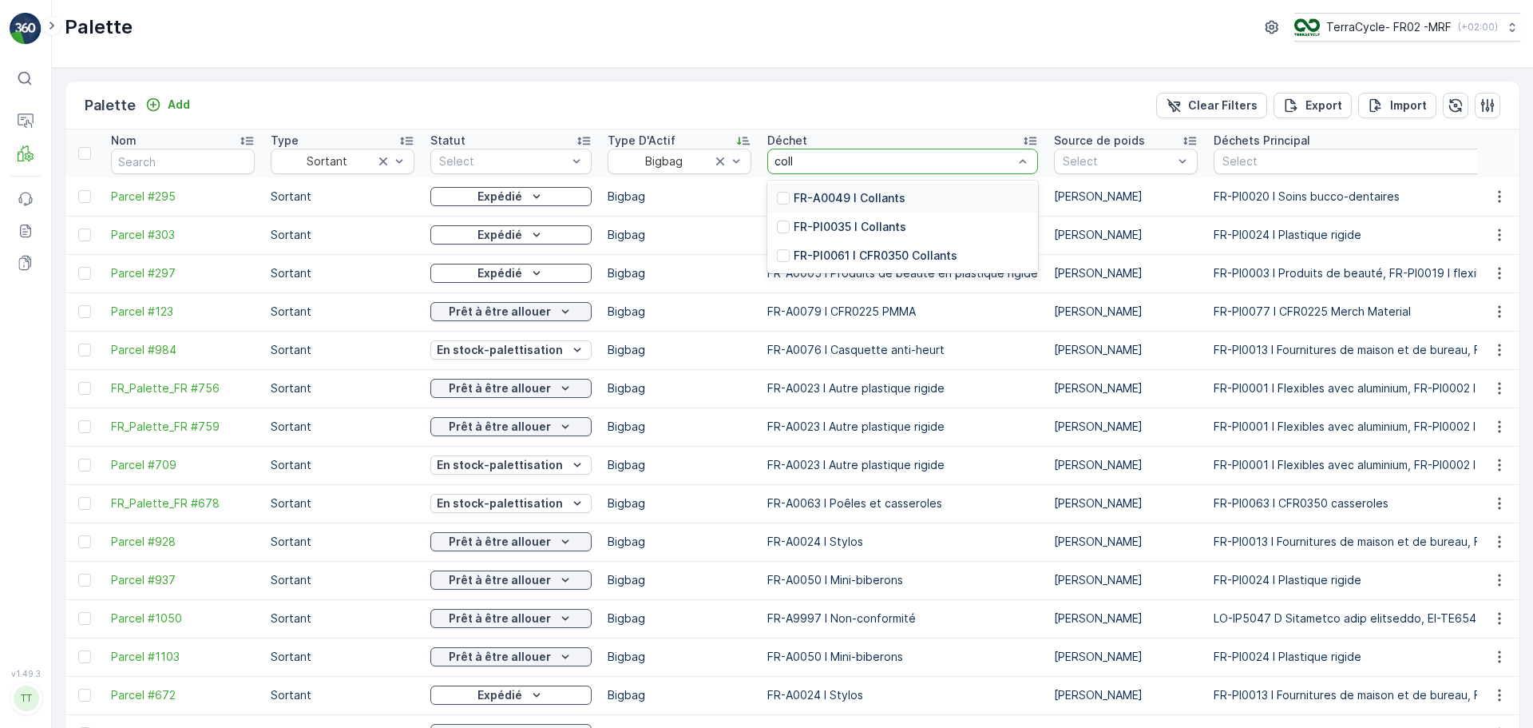
click at [855, 200] on p "FR-A0049 I Collants" at bounding box center [850, 198] width 112 height 16
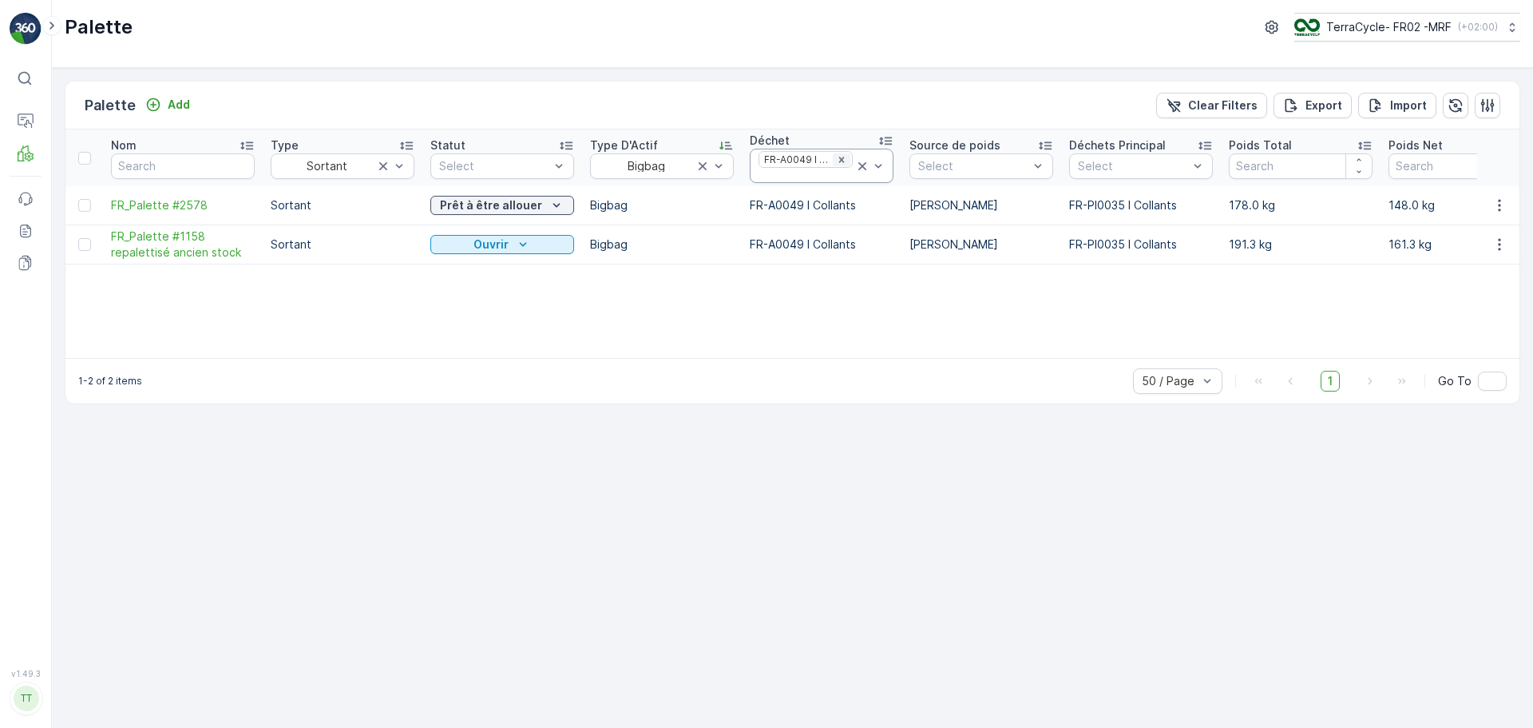
click at [845, 160] on icon "Remove FR-A0049 I Collants" at bounding box center [841, 159] width 11 height 11
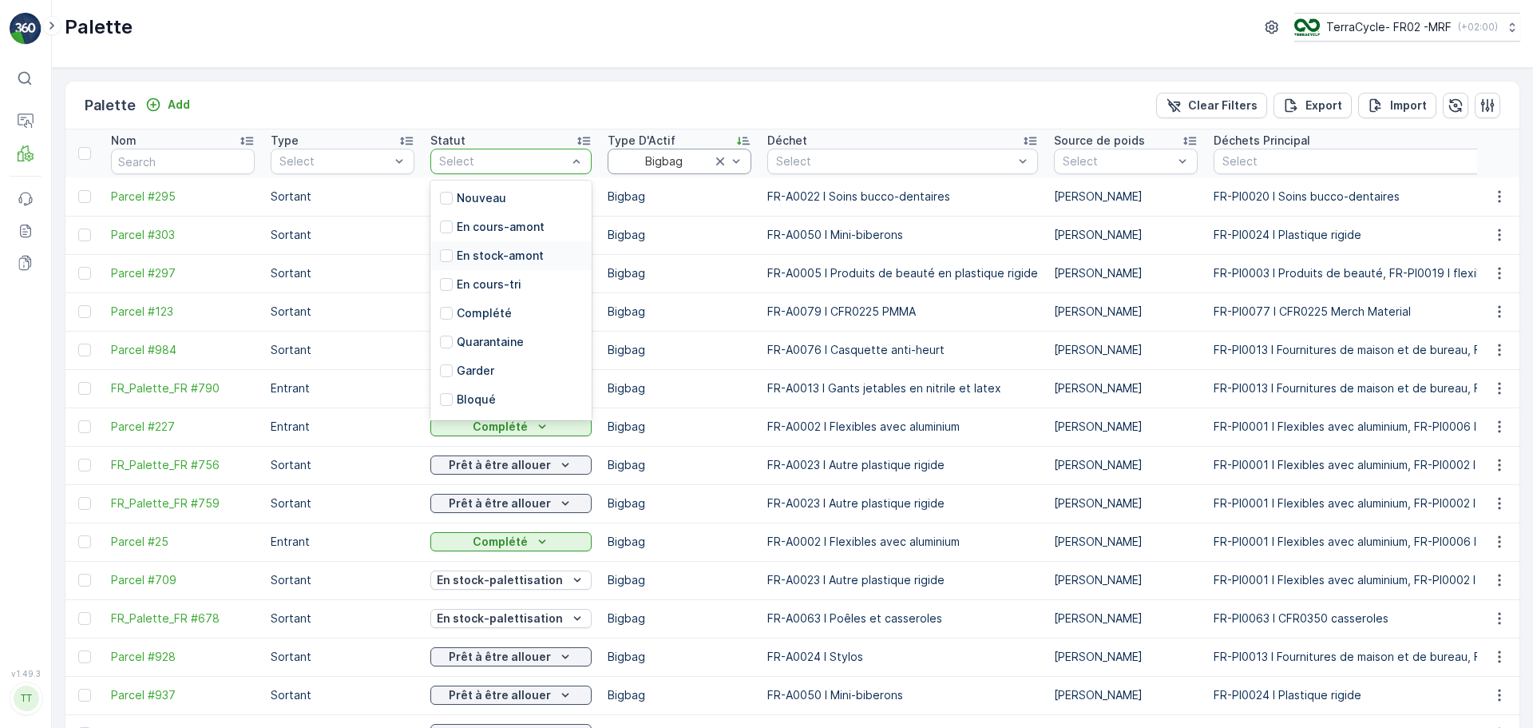
click at [538, 255] on p "En stock-amont" at bounding box center [500, 256] width 87 height 16
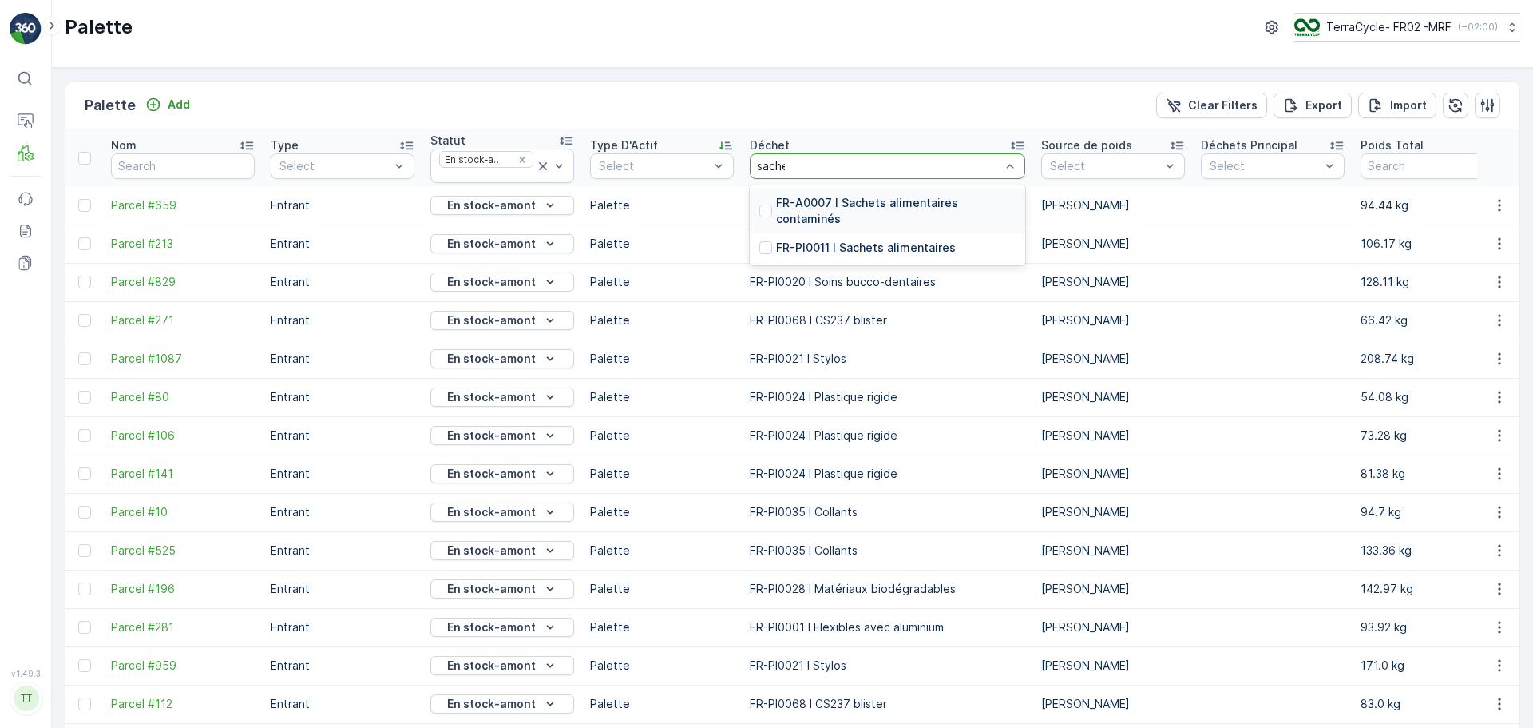
type input "sachet"
click at [867, 258] on div "FR-PI0011 I Sachets alimentaires" at bounding box center [888, 247] width 276 height 29
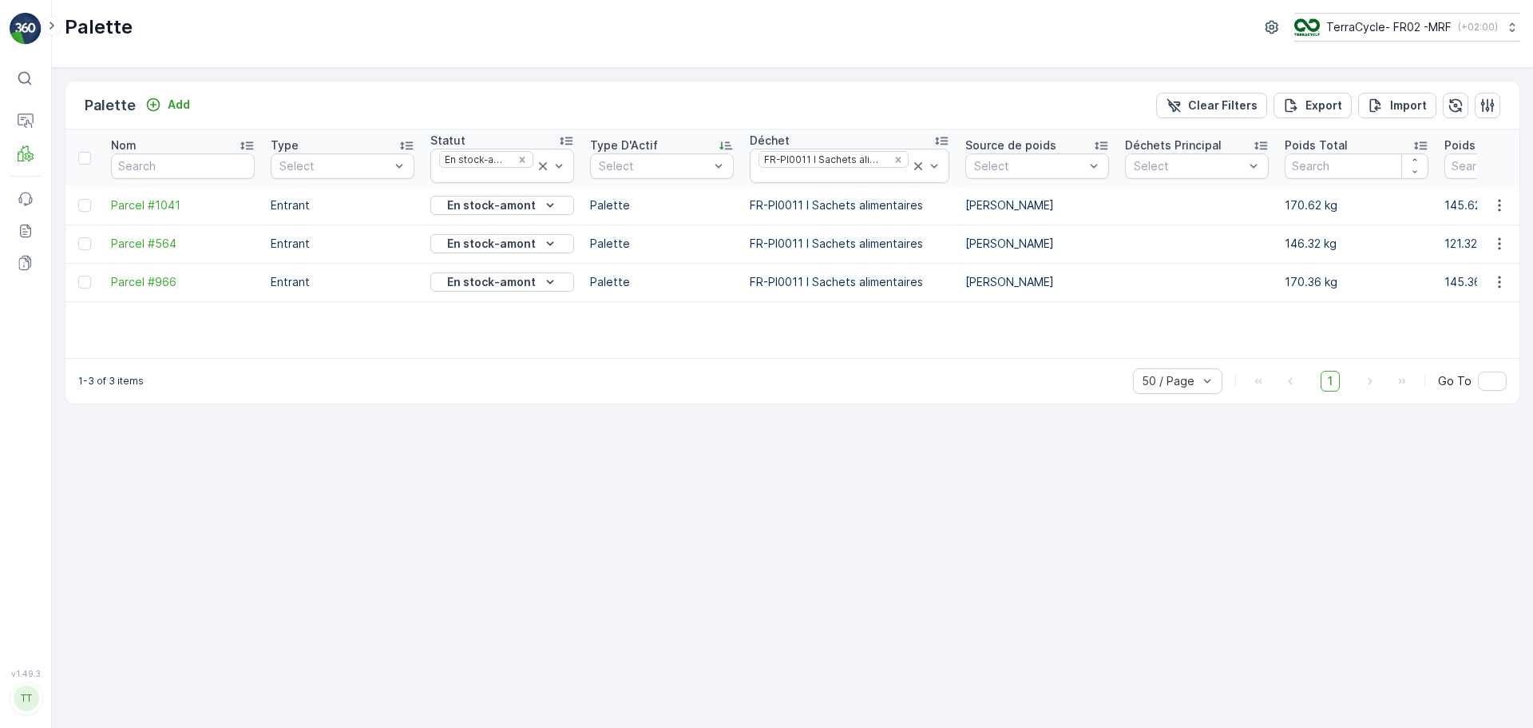
click at [892, 148] on div "Déchet" at bounding box center [850, 141] width 200 height 16
click at [899, 161] on div "Remove FR-PI0011 I Sachets alimentaires" at bounding box center [899, 159] width 18 height 13
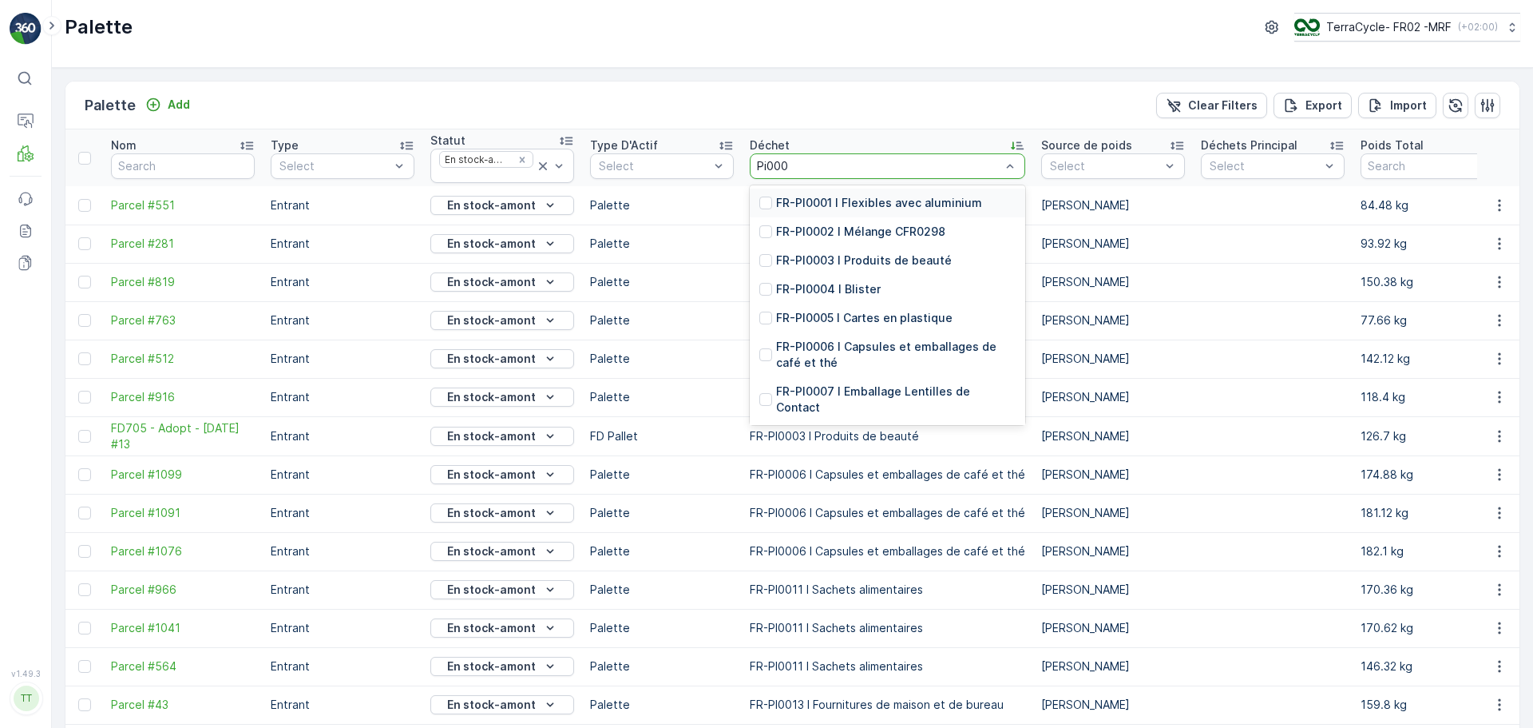
type input "Pi0003"
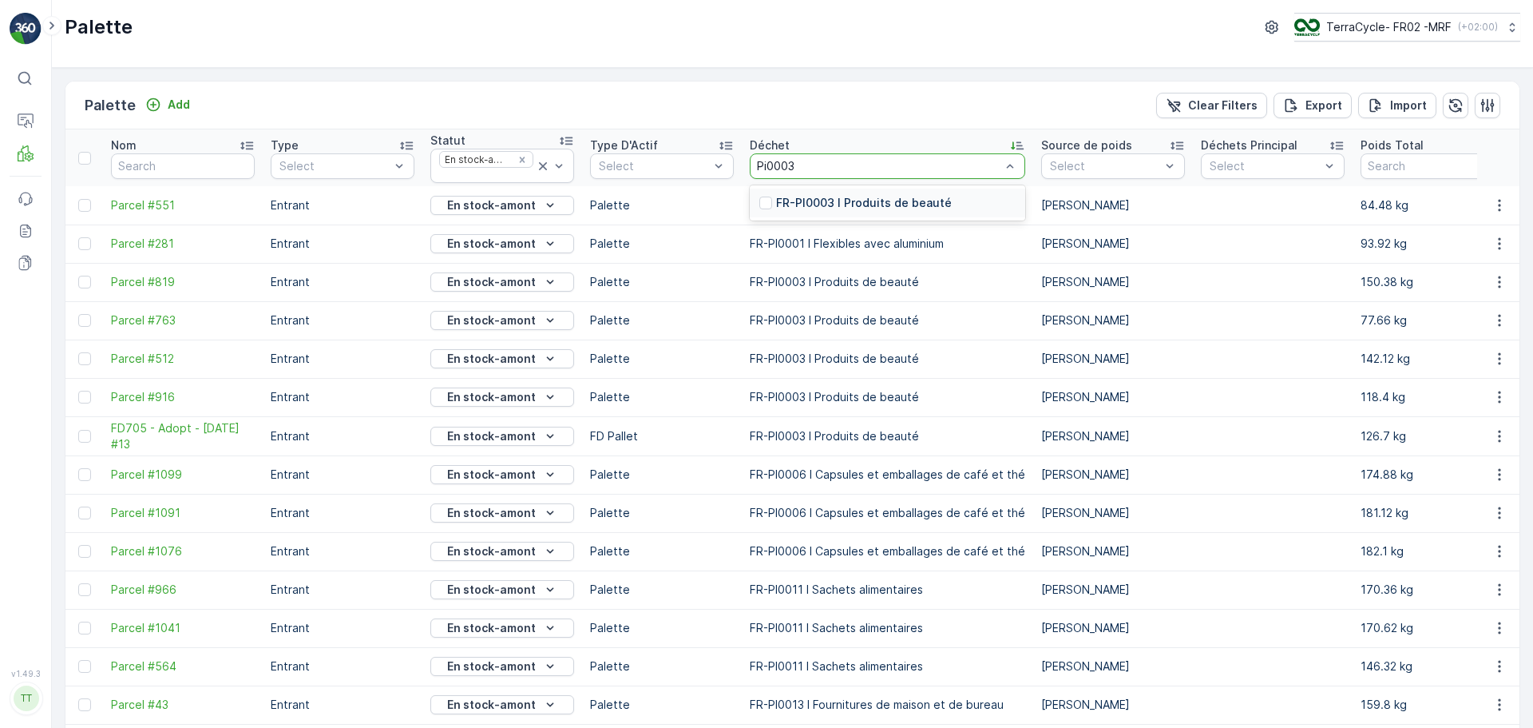
click at [823, 200] on p "FR-PI0003 I Produits de beauté" at bounding box center [864, 203] width 176 height 16
